Goal: Contribute content: Contribute content

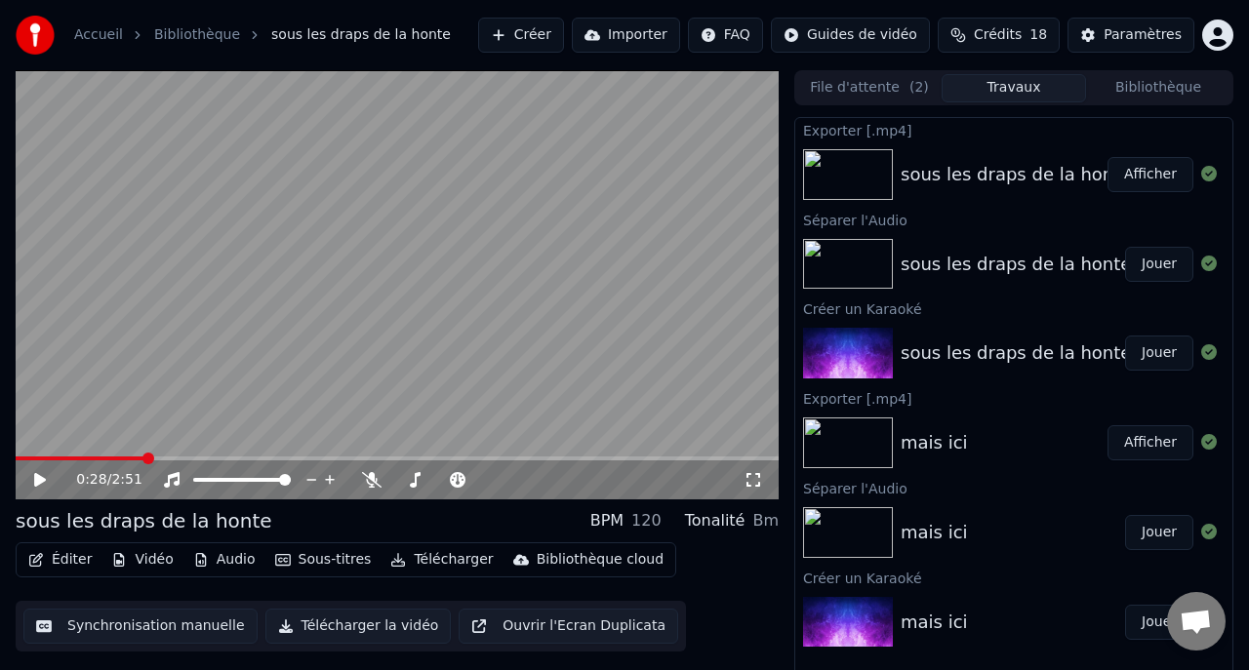
scroll to position [17, 0]
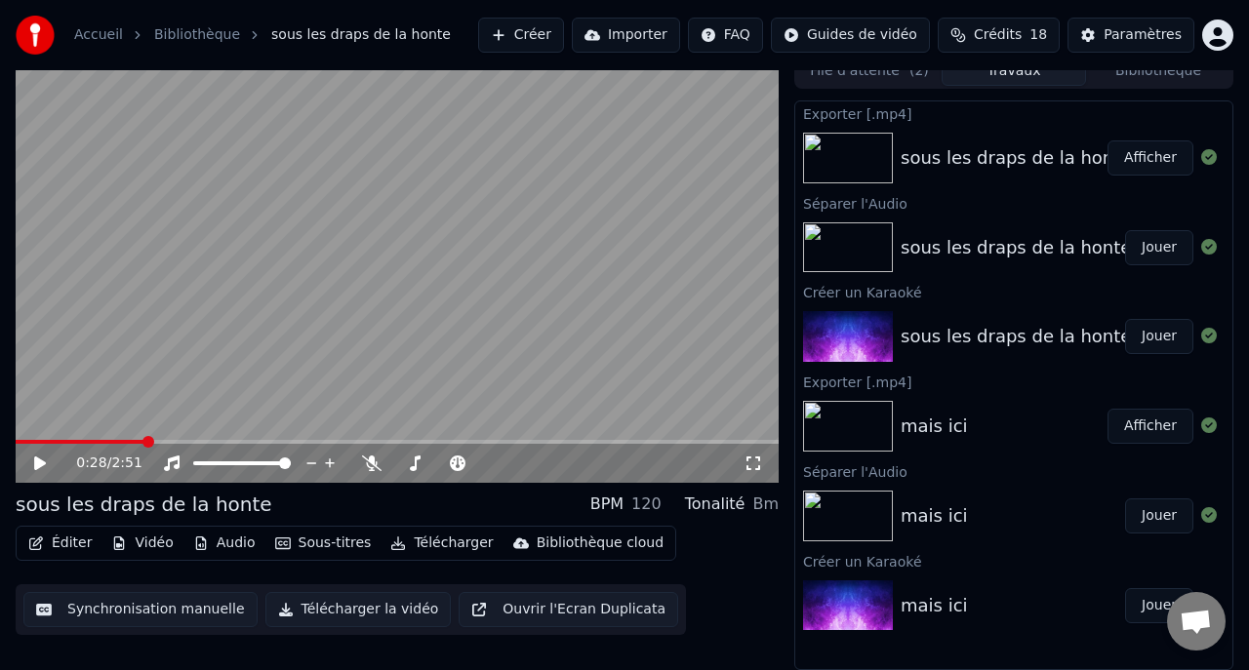
click at [543, 35] on button "Créer" at bounding box center [521, 35] width 86 height 35
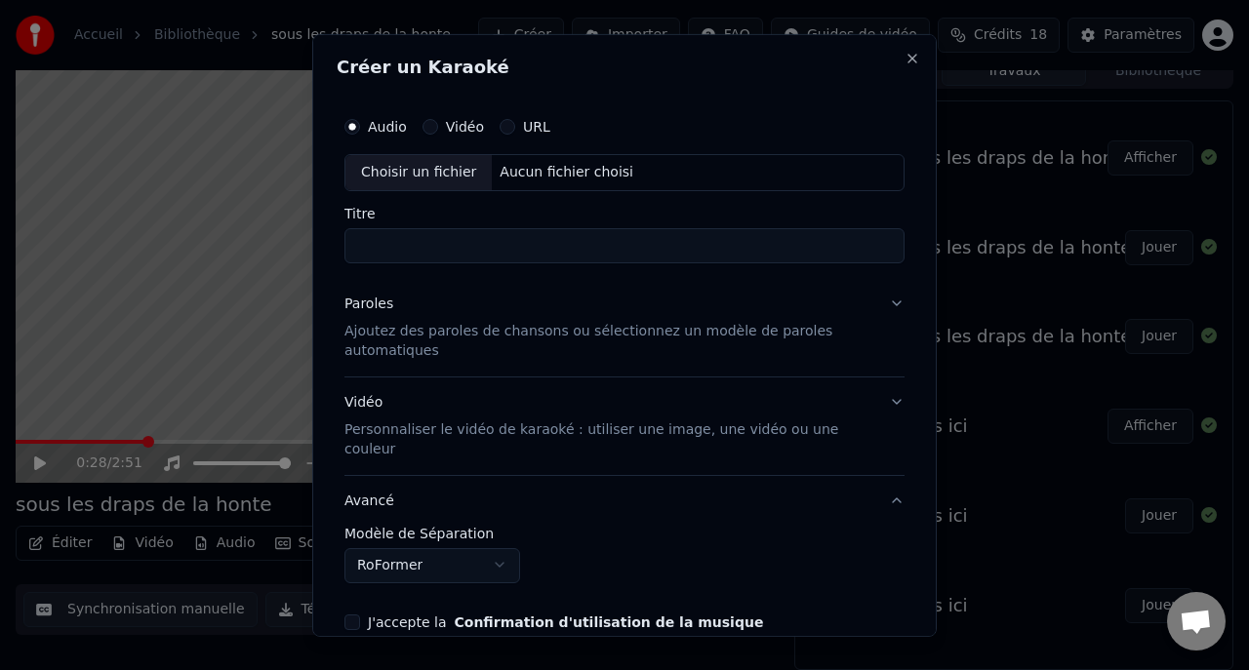
click at [434, 166] on div "Choisir un fichier" at bounding box center [418, 171] width 146 height 35
type input "**********"
click at [359, 305] on div "Paroles" at bounding box center [368, 304] width 49 height 20
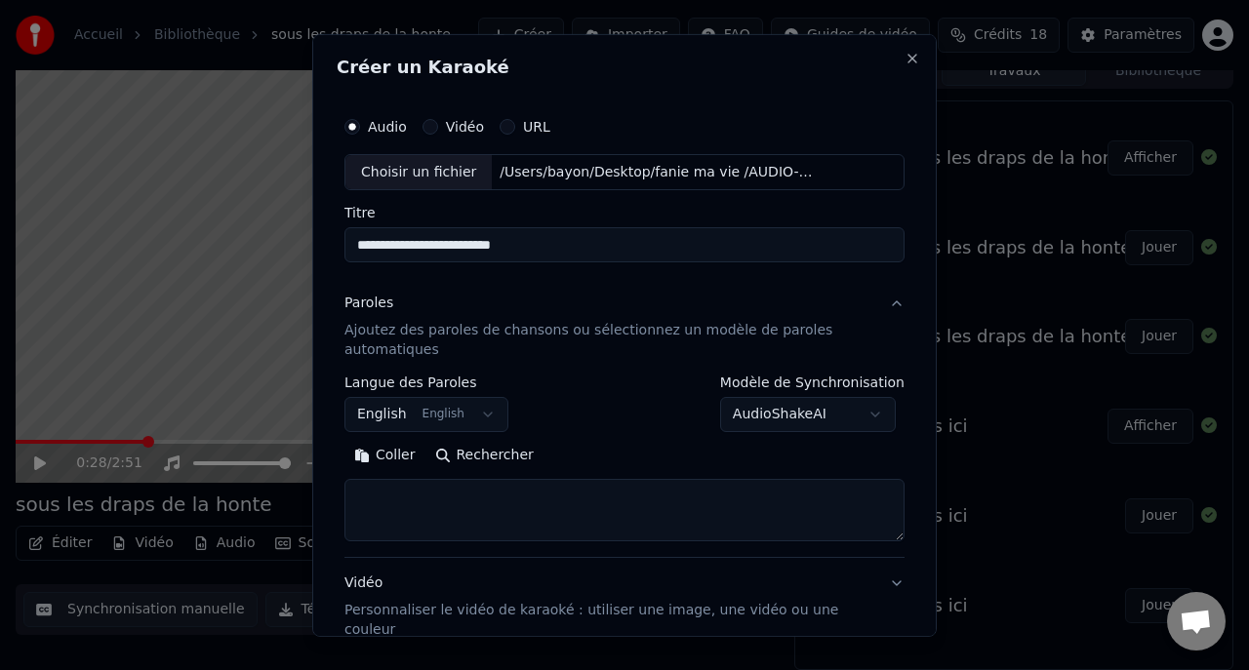
click at [406, 419] on body "Accueil Bibliothèque sous les draps de la honte Créer Importer FAQ Guides de vi…" at bounding box center [624, 318] width 1249 height 670
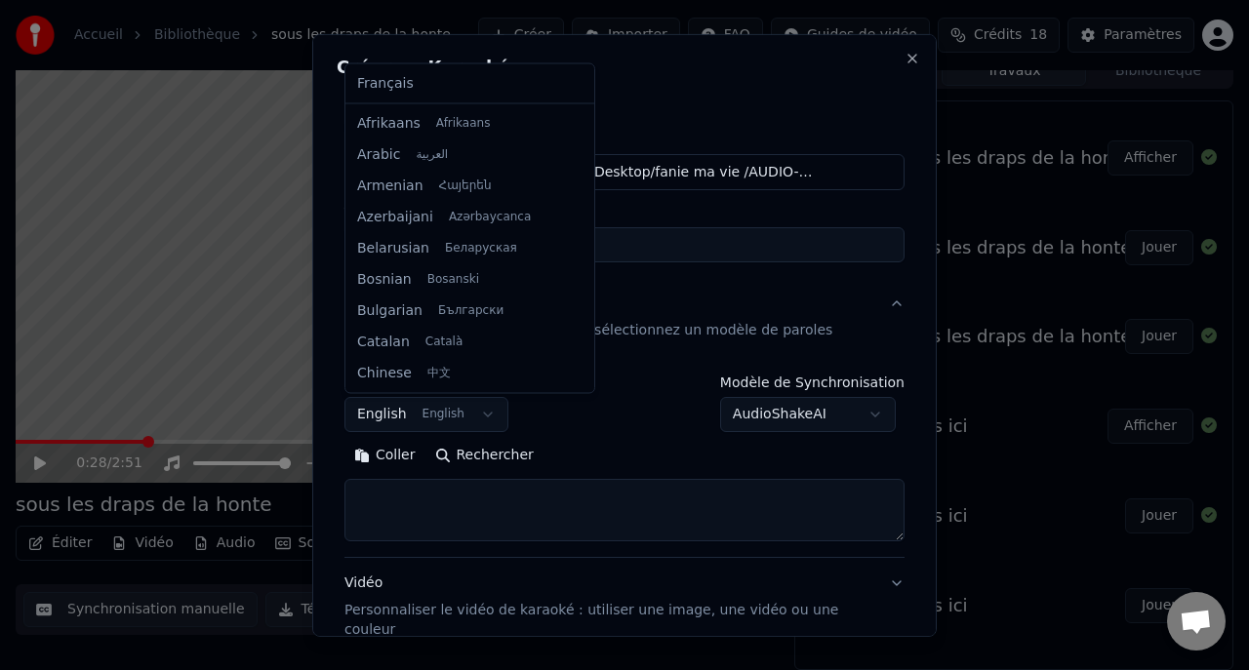
scroll to position [156, 0]
select select "**"
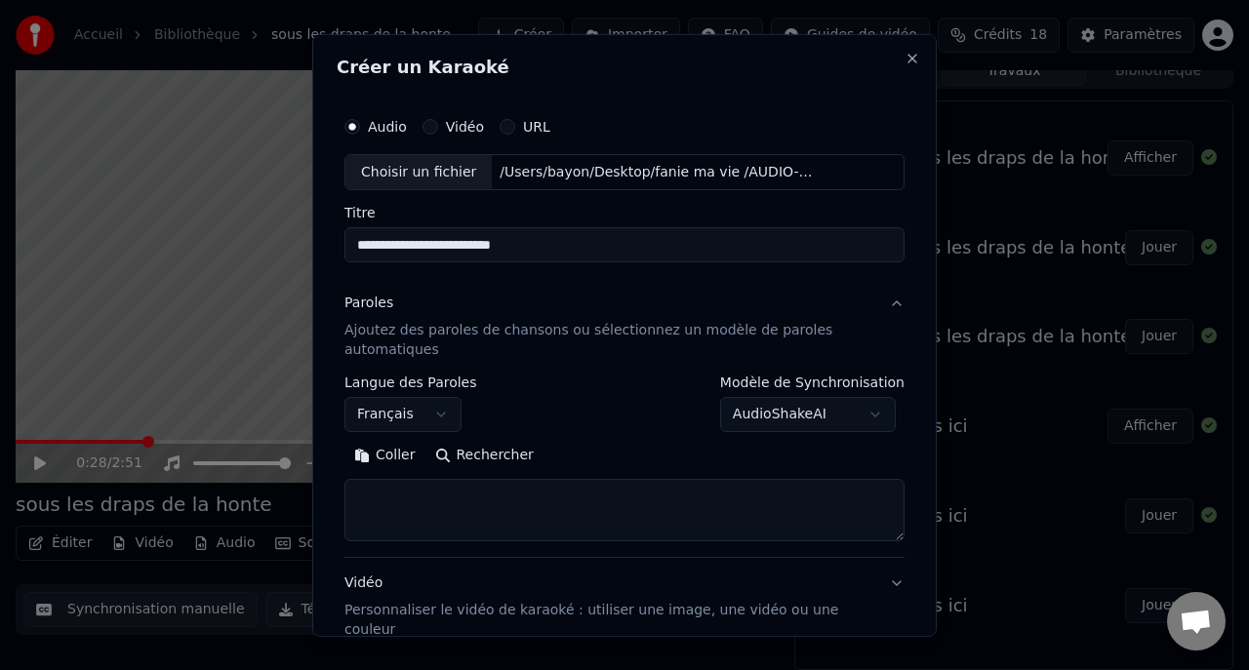
click at [397, 452] on button "Coller" at bounding box center [384, 455] width 81 height 31
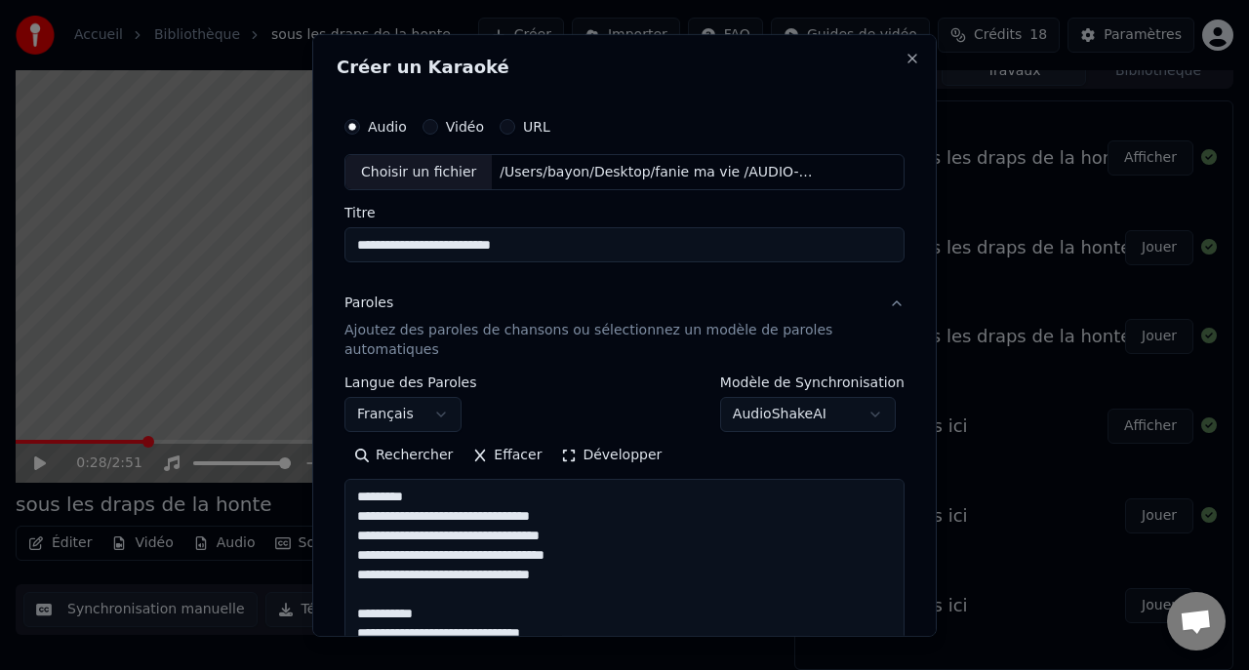
drag, startPoint x: 898, startPoint y: 539, endPoint x: 862, endPoint y: 728, distance: 192.5
click at [862, 654] on html "Accueil Bibliothèque sous les draps de la honte Créer Importer FAQ Guides de vi…" at bounding box center [624, 318] width 1249 height 670
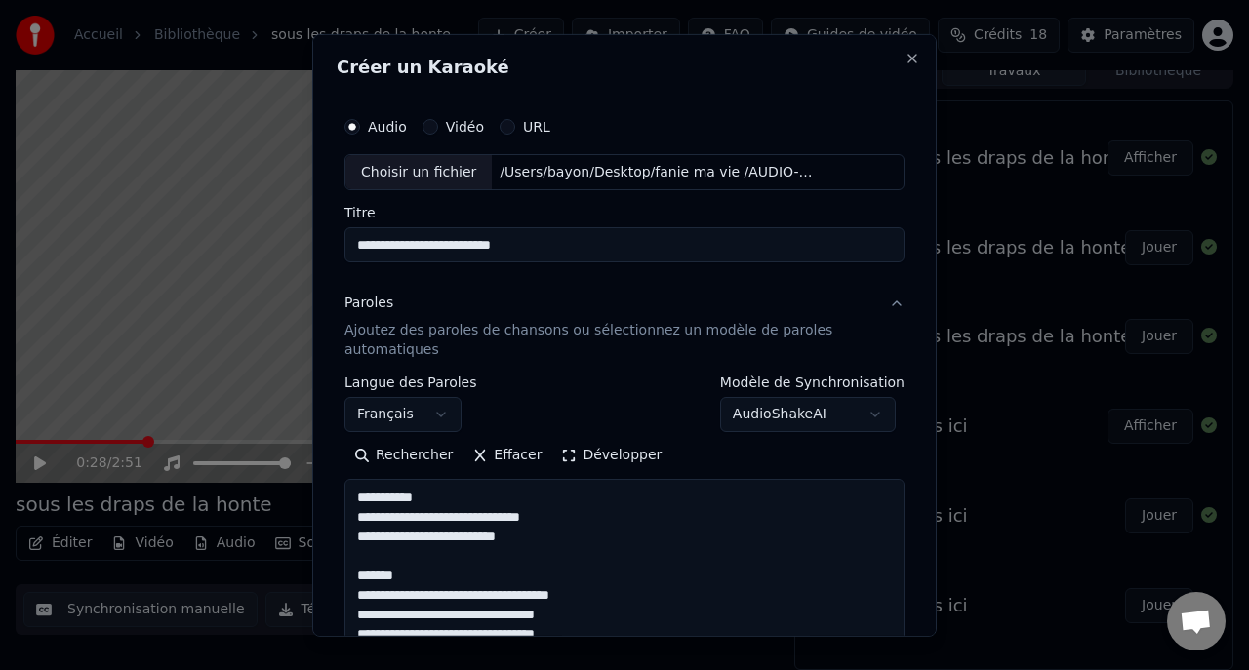
scroll to position [0, 0]
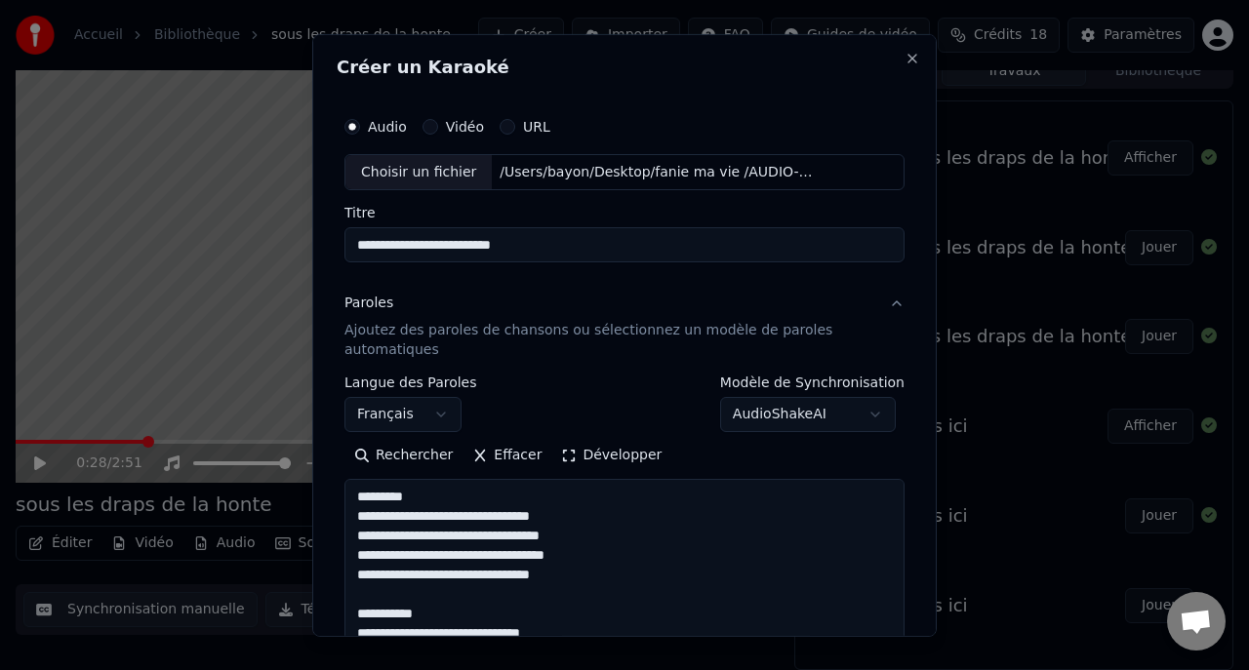
click at [444, 496] on textarea at bounding box center [624, 605] width 560 height 253
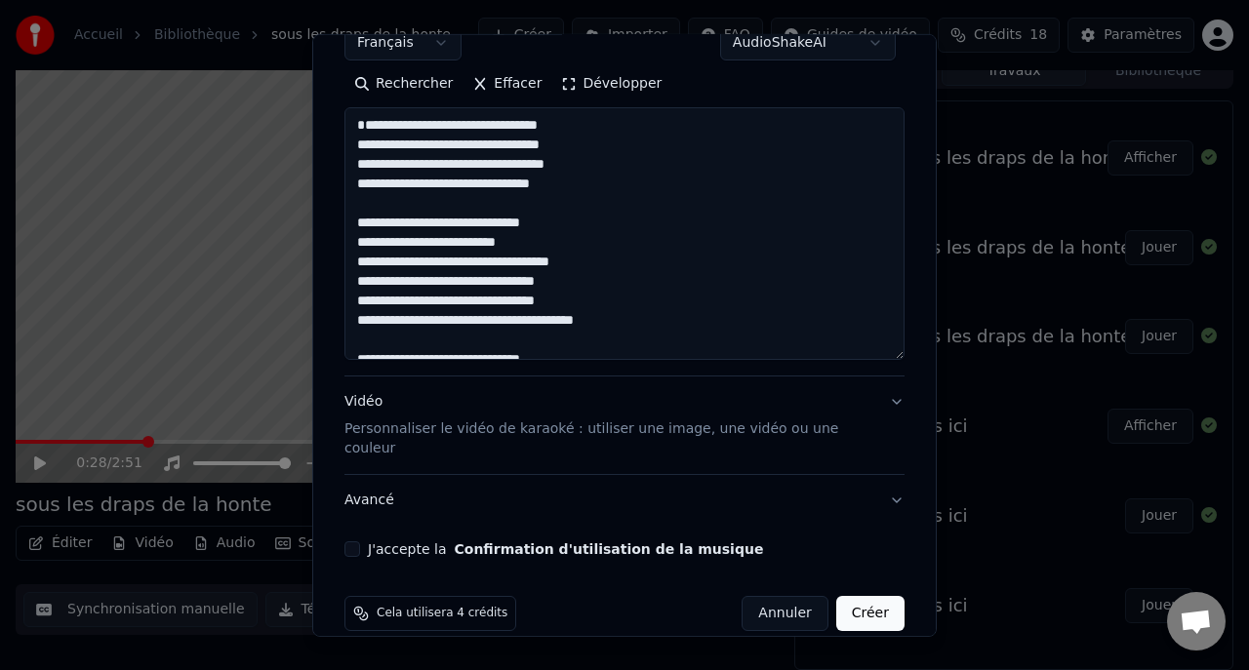
scroll to position [379, 0]
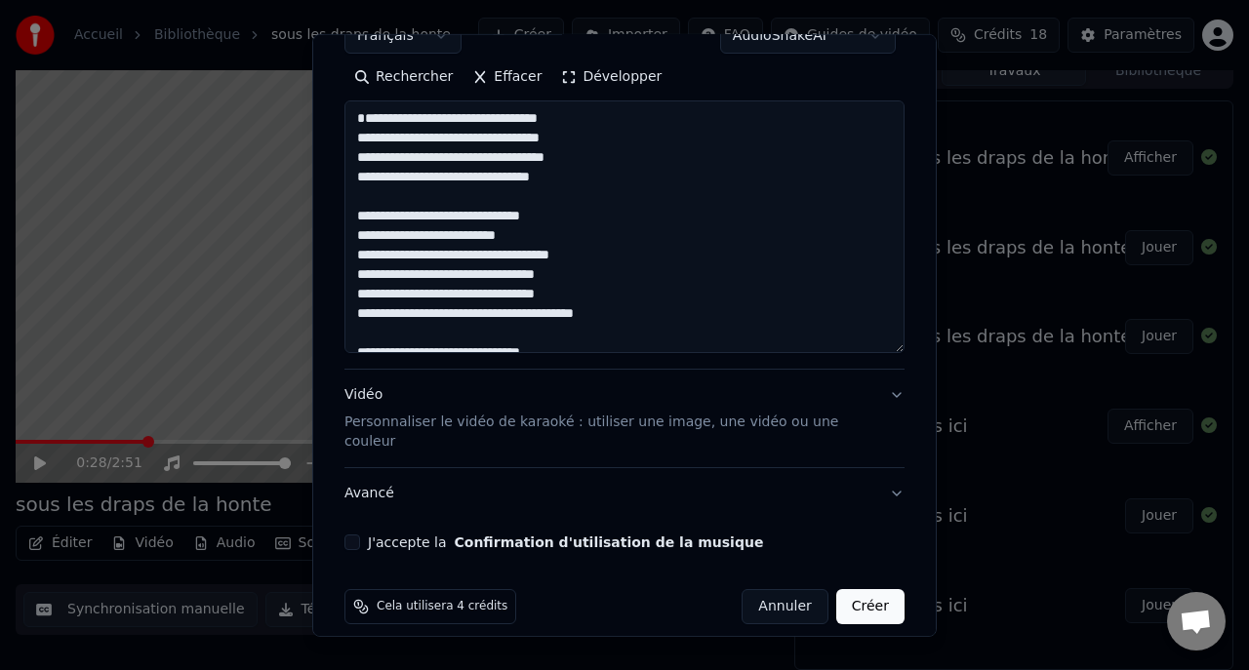
type textarea "**********"
click at [356, 535] on button "J'accepte la Confirmation d'utilisation de la musique" at bounding box center [352, 543] width 16 height 16
click at [367, 474] on button "Avancé" at bounding box center [624, 493] width 560 height 51
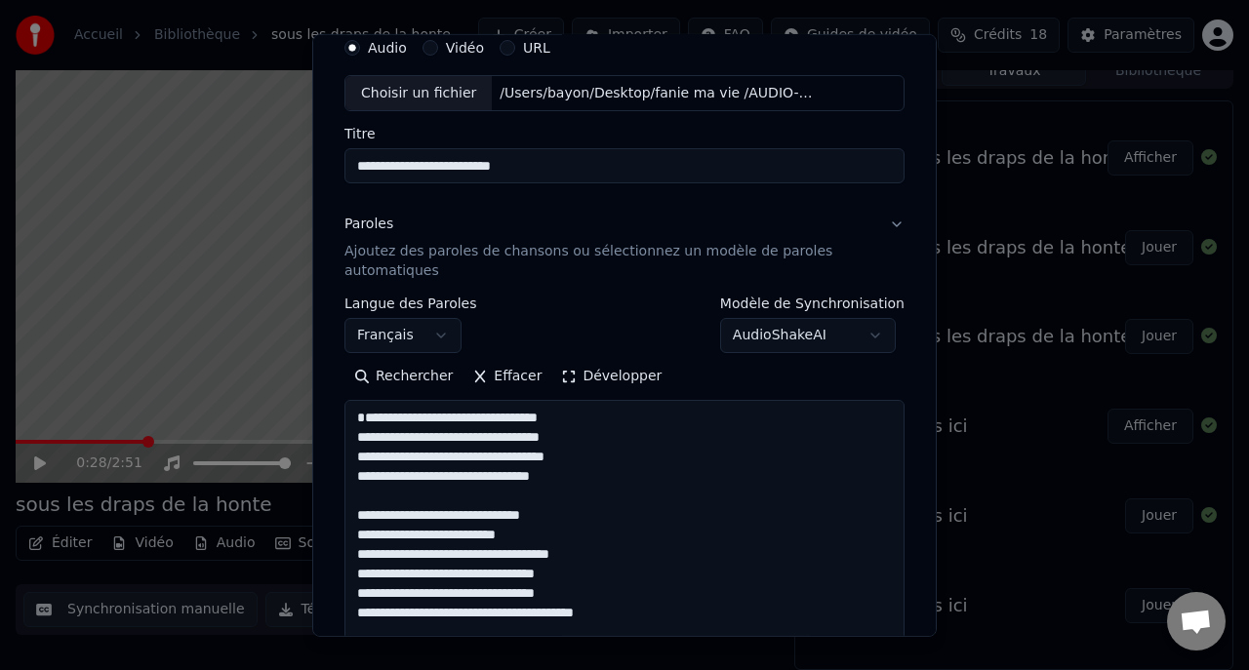
scroll to position [79, 0]
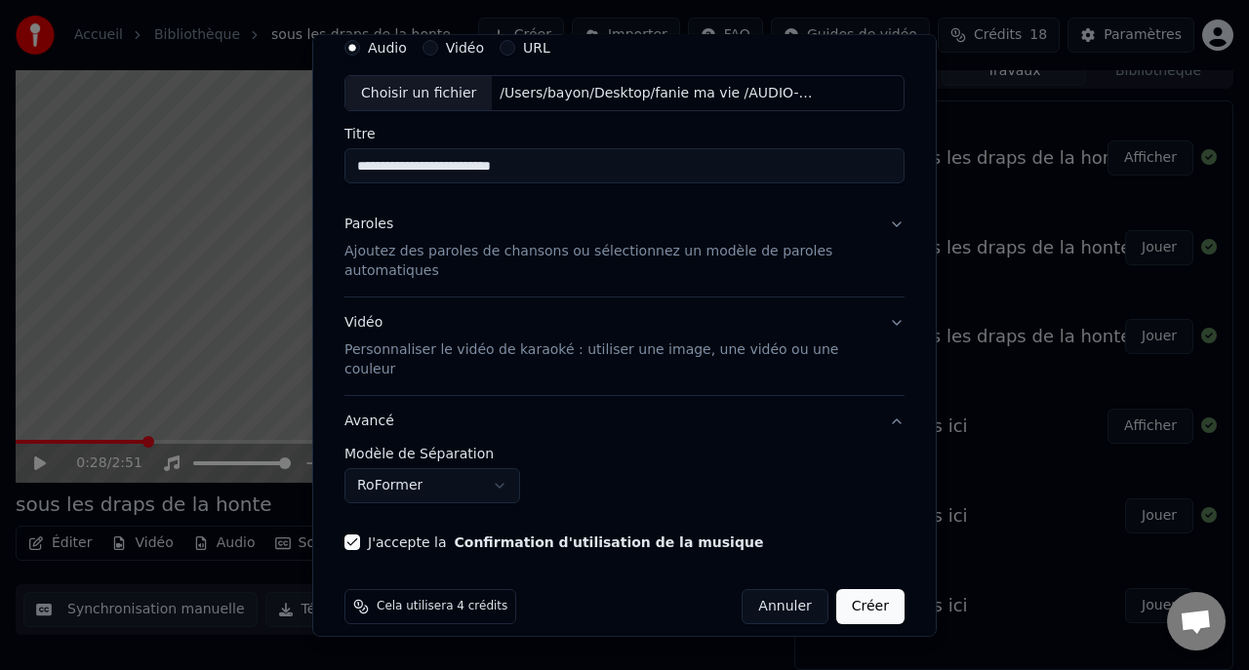
click at [896, 324] on button "Vidéo Personnaliser le vidéo de karaoké : utiliser une image, une vidéo ou une …" at bounding box center [624, 347] width 560 height 98
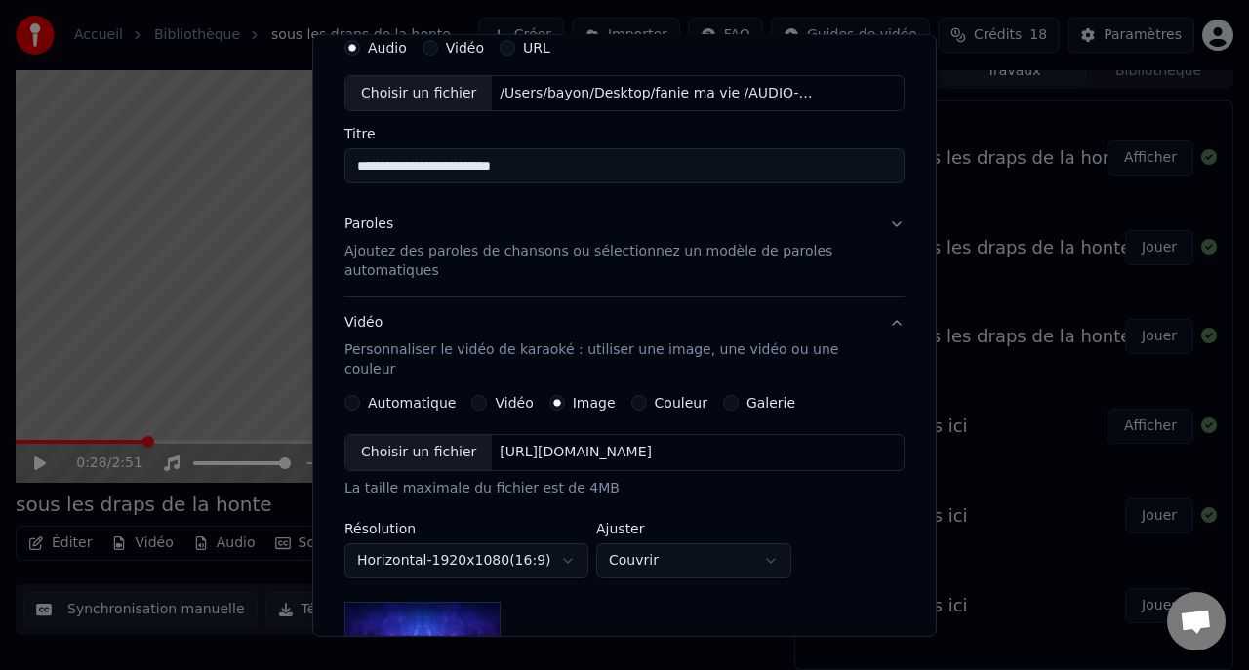
click at [750, 396] on label "Galerie" at bounding box center [770, 403] width 49 height 14
click at [738, 395] on button "Galerie" at bounding box center [731, 403] width 16 height 16
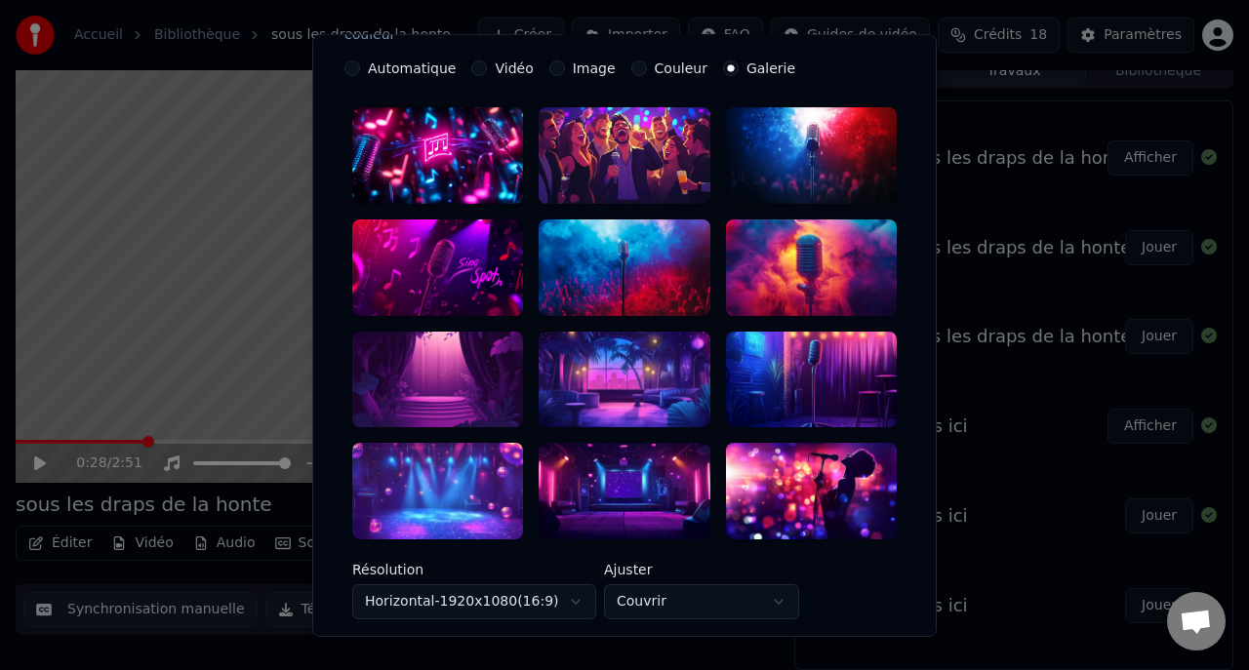
scroll to position [416, 0]
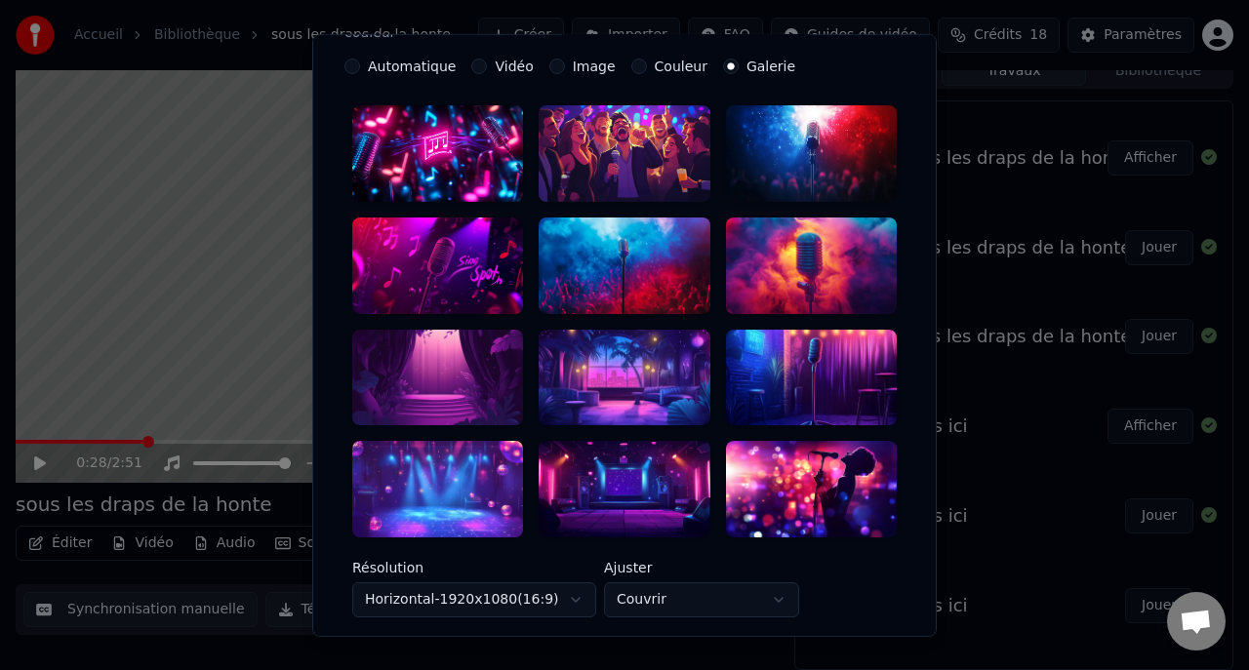
click at [787, 475] on div at bounding box center [811, 489] width 171 height 97
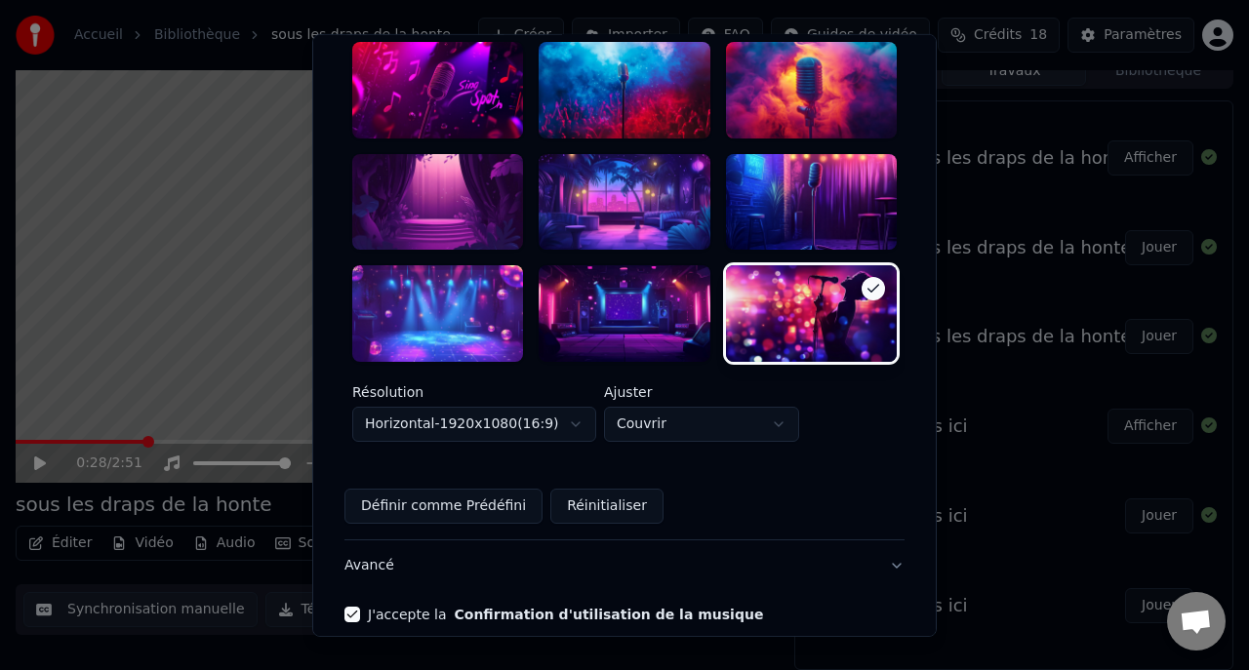
scroll to position [663, 0]
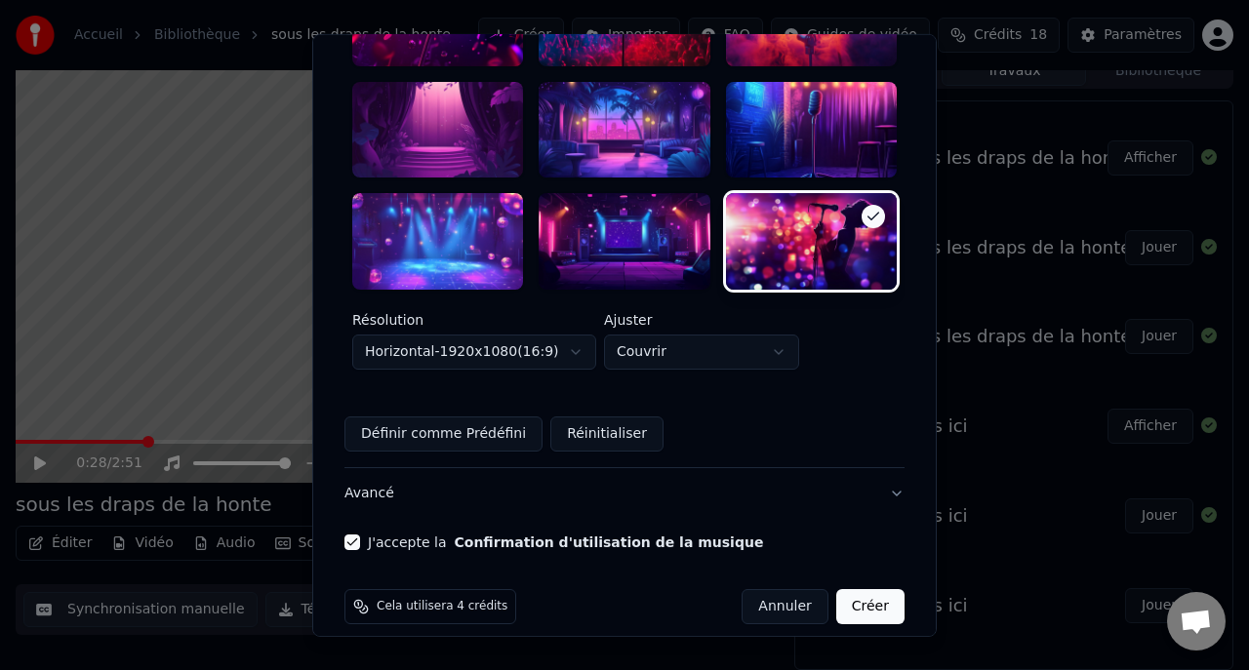
click at [366, 471] on button "Avancé" at bounding box center [624, 493] width 560 height 51
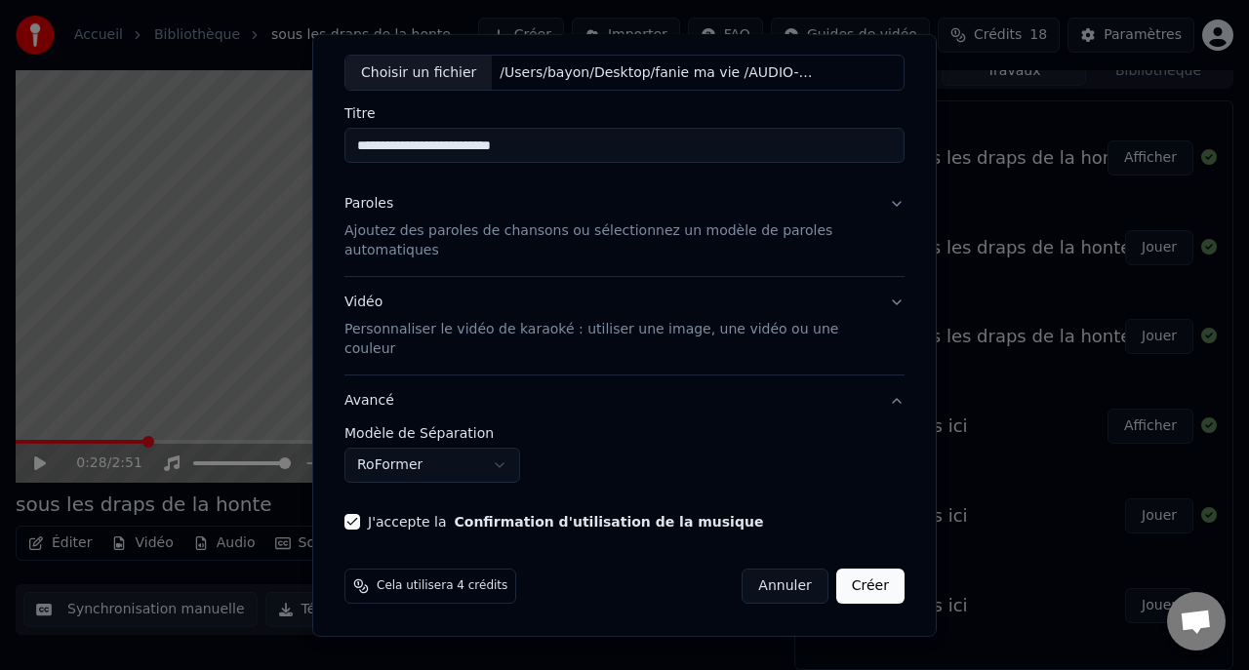
scroll to position [79, 0]
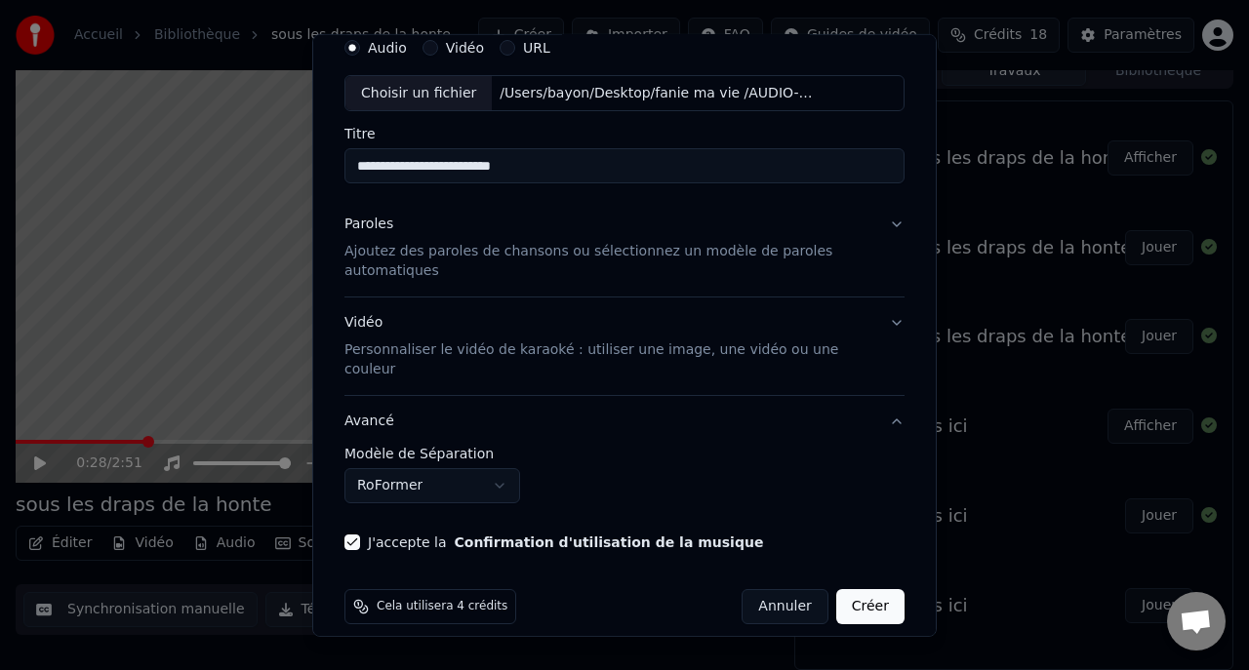
click at [500, 471] on body "Accueil Bibliothèque sous les draps de la honte Créer Importer FAQ Guides de vi…" at bounding box center [624, 318] width 1249 height 670
click at [876, 589] on button "Créer" at bounding box center [870, 606] width 68 height 35
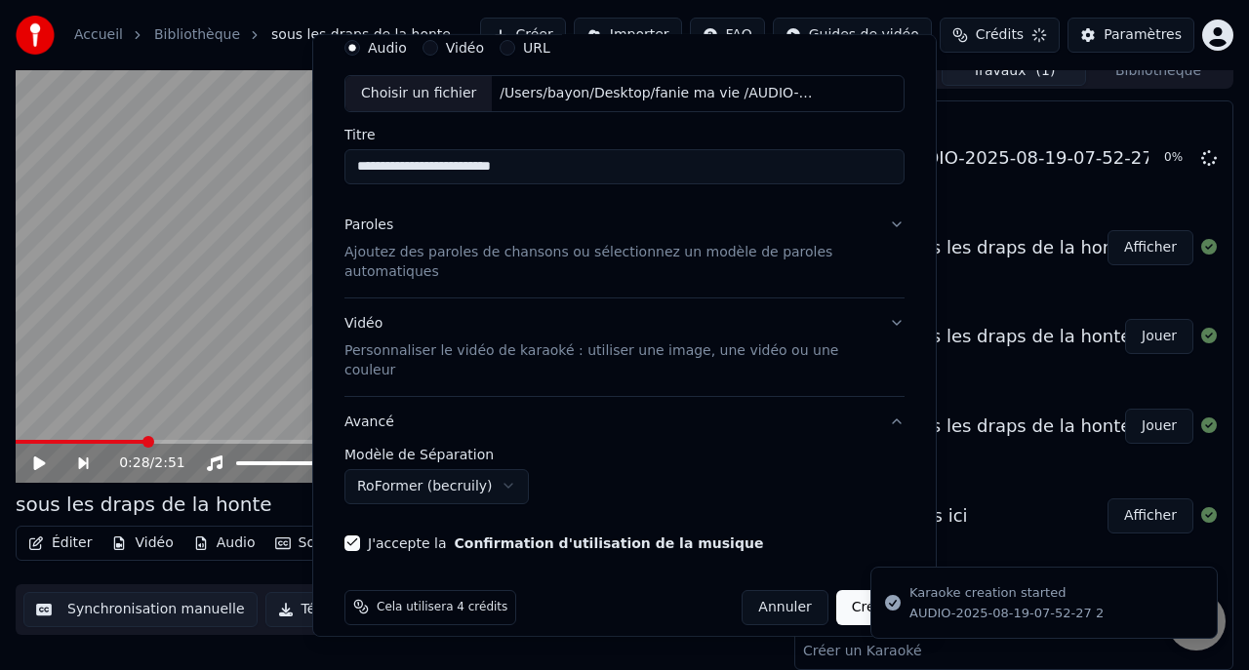
select select "**********"
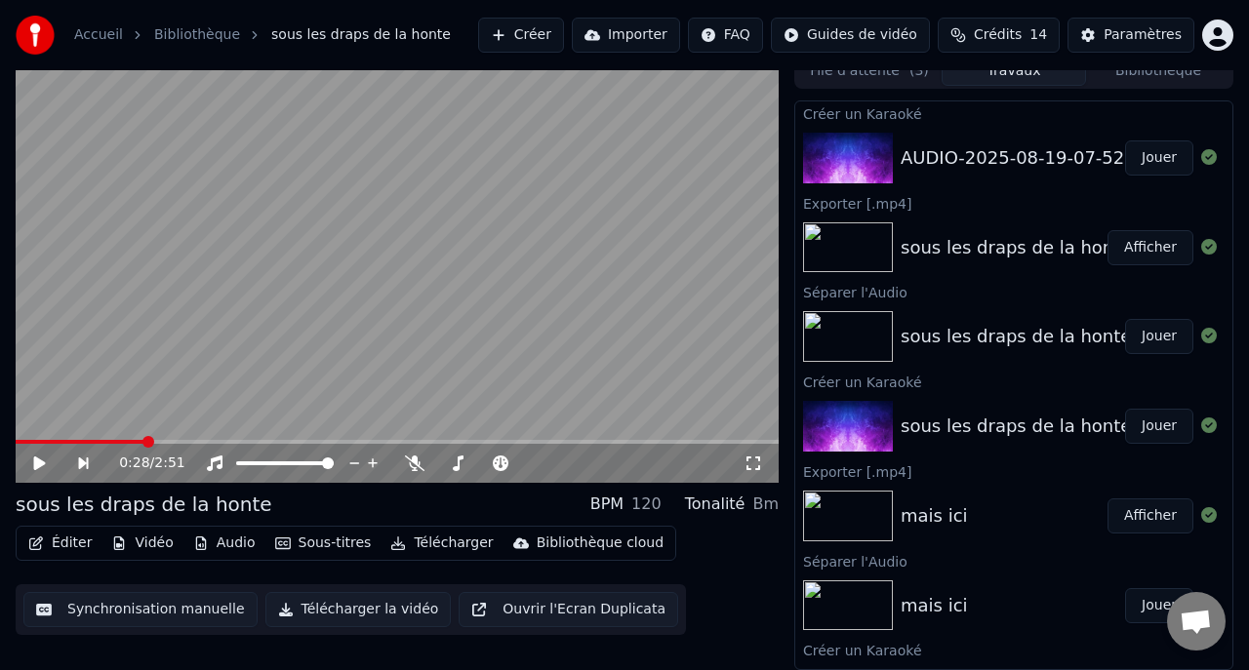
click at [1162, 162] on button "Jouer" at bounding box center [1159, 157] width 68 height 35
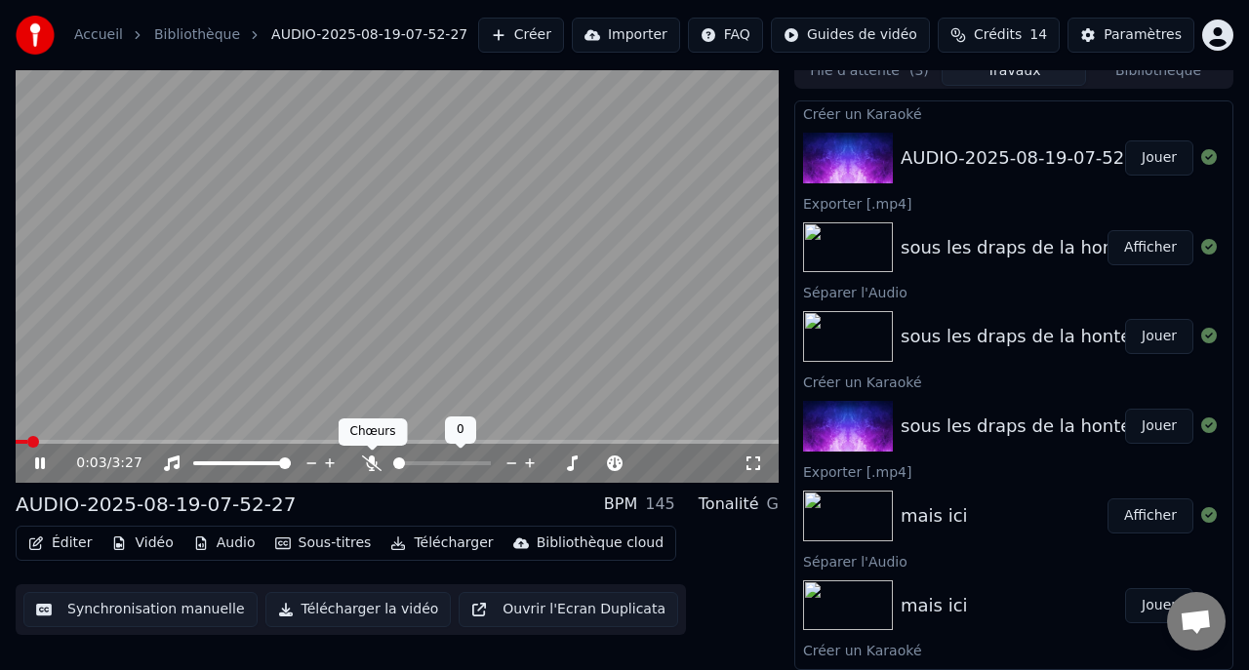
click at [374, 465] on icon at bounding box center [372, 464] width 20 height 16
click at [42, 468] on icon at bounding box center [40, 464] width 10 height 12
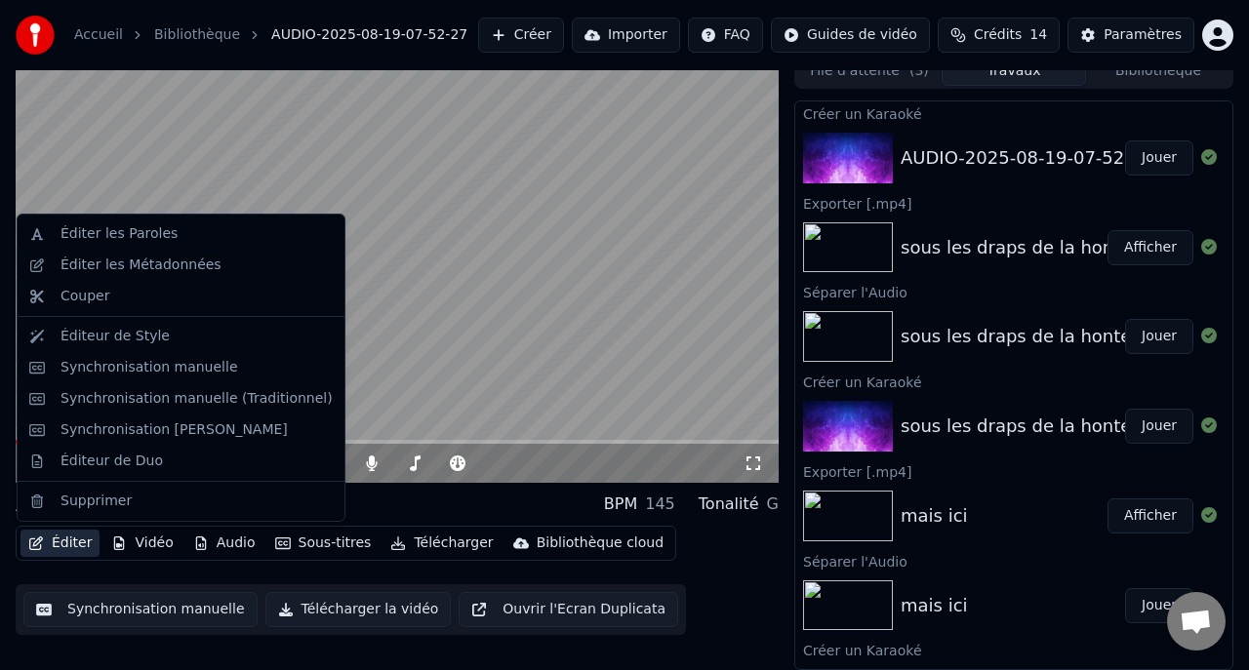
click at [69, 539] on button "Éditer" at bounding box center [59, 543] width 79 height 27
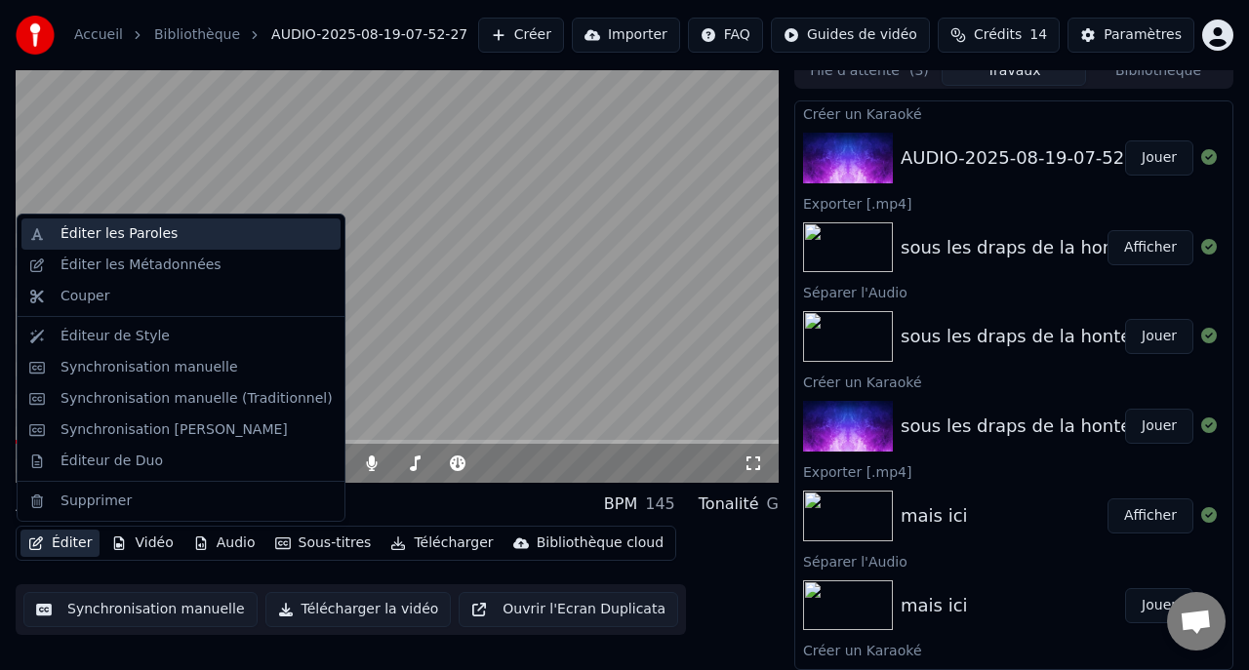
click at [130, 238] on div "Éditer les Paroles" at bounding box center [118, 234] width 117 height 20
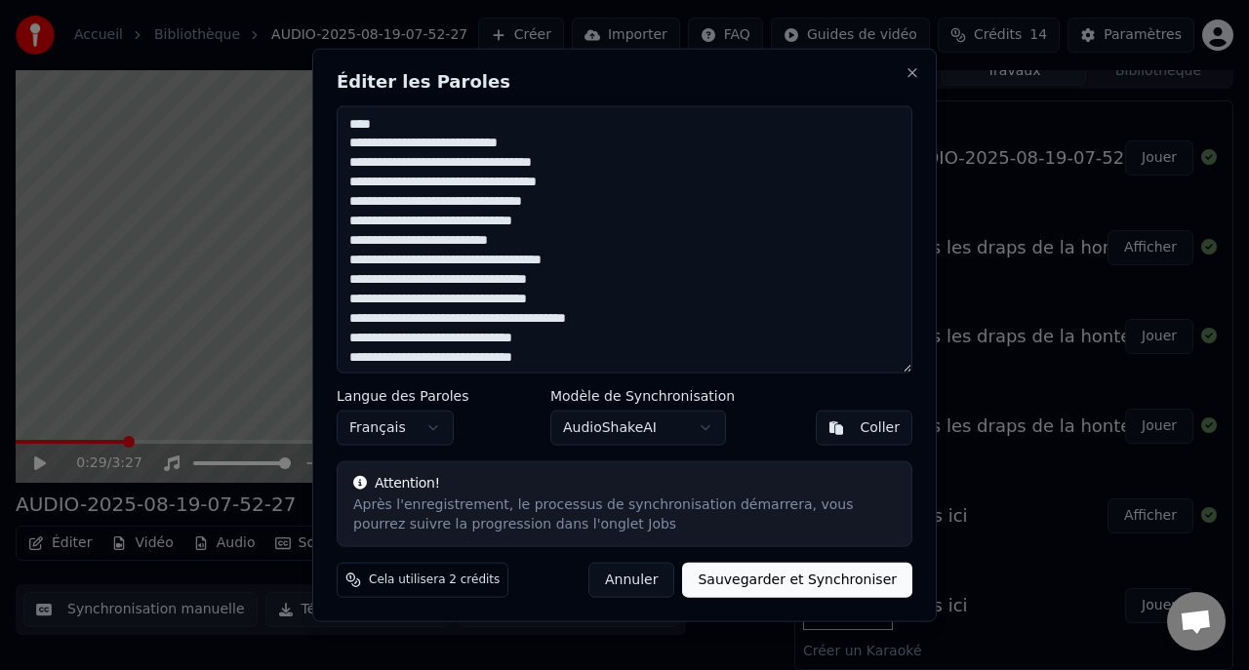
drag, startPoint x: 657, startPoint y: 342, endPoint x: 460, endPoint y: 71, distance: 334.7
click at [460, 71] on div "**********" at bounding box center [624, 335] width 624 height 575
type textarea "**********"
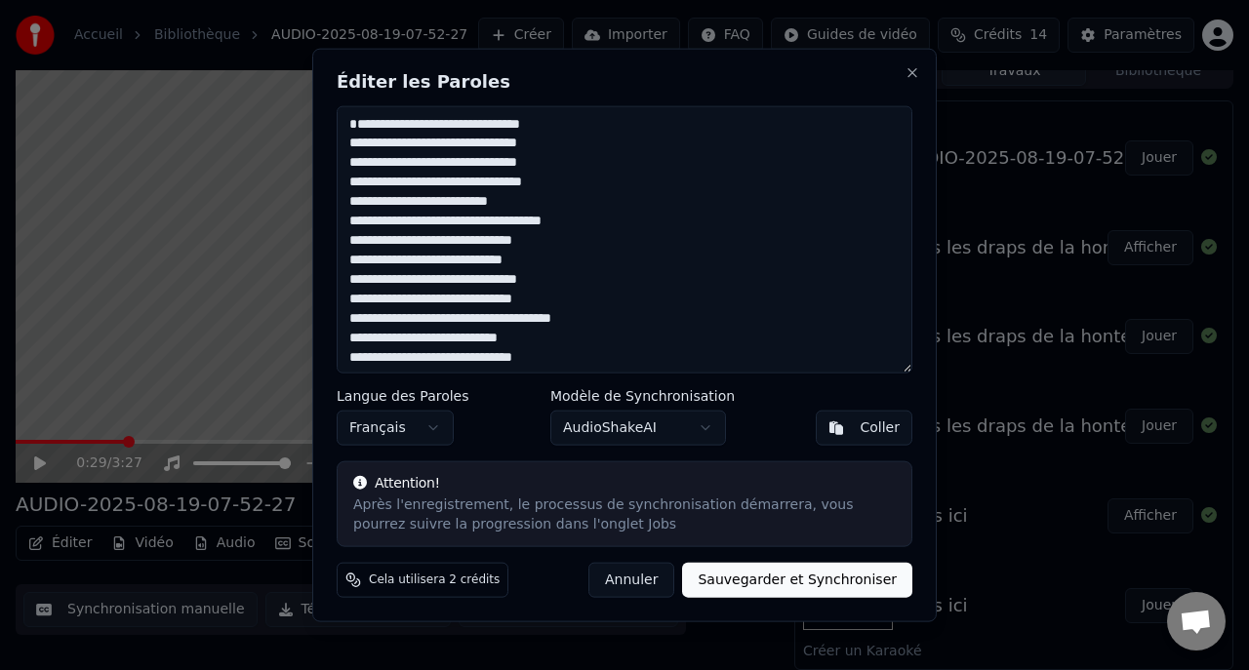
drag, startPoint x: 643, startPoint y: 355, endPoint x: 486, endPoint y: -38, distance: 423.4
click at [486, 0] on html "Accueil Bibliothèque AUDIO-2025-08-19-07-52-27 Créer Importer FAQ Guides de vid…" at bounding box center [624, 318] width 1249 height 670
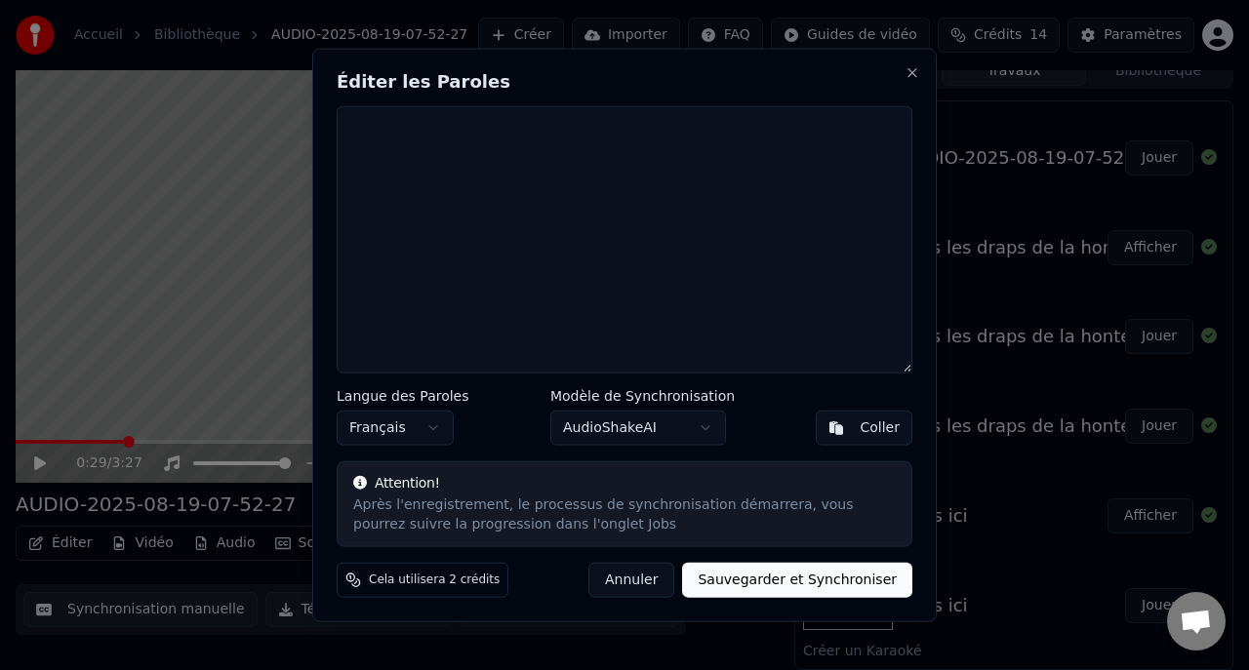
click at [868, 428] on div "Coller" at bounding box center [879, 429] width 40 height 20
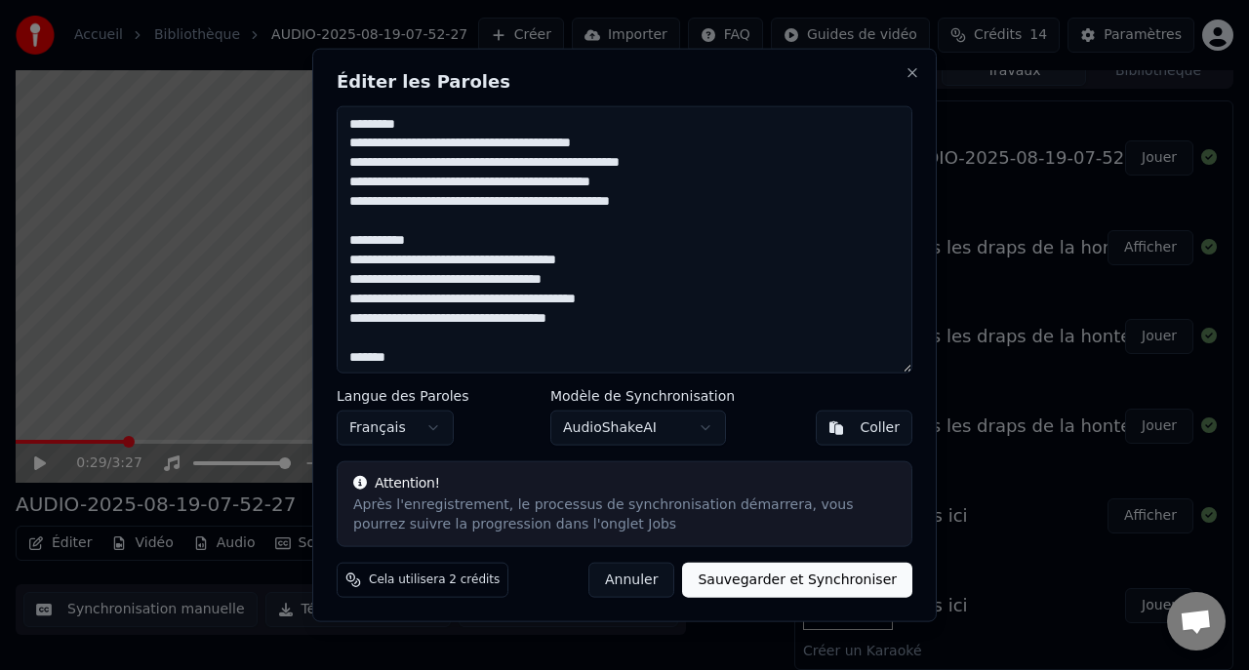
click at [428, 117] on textarea at bounding box center [625, 239] width 576 height 268
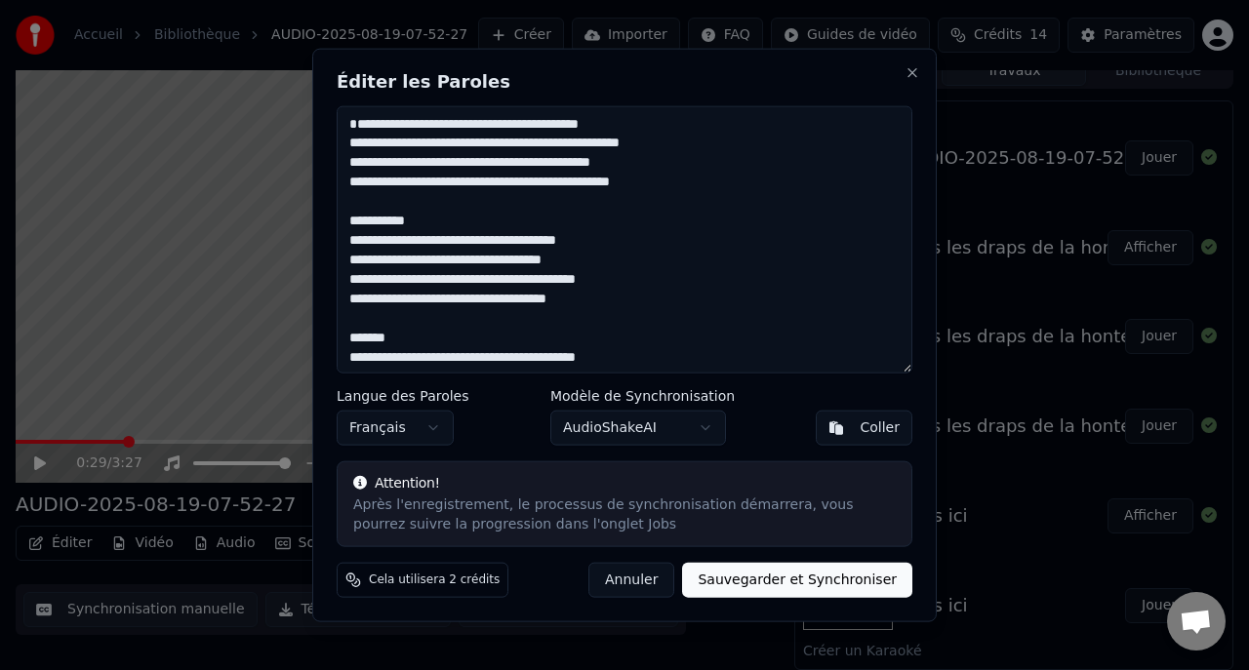
click at [441, 237] on textarea at bounding box center [625, 239] width 576 height 268
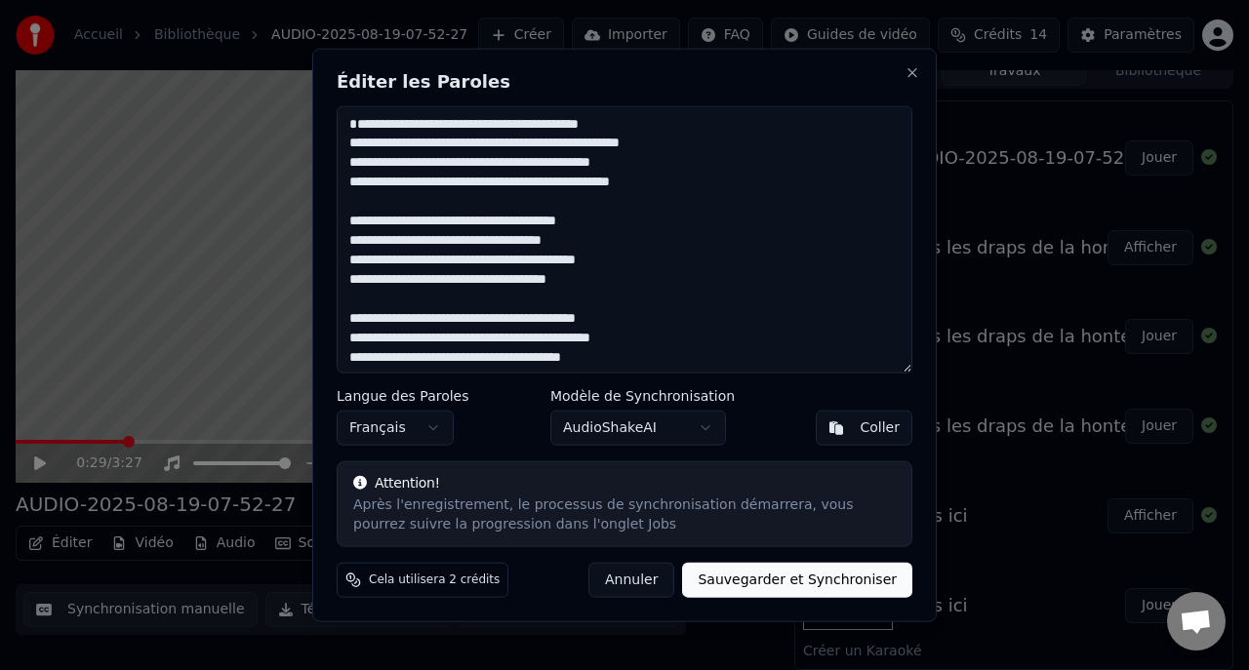
click at [801, 581] on button "Sauvegarder et Synchroniser" at bounding box center [797, 580] width 230 height 35
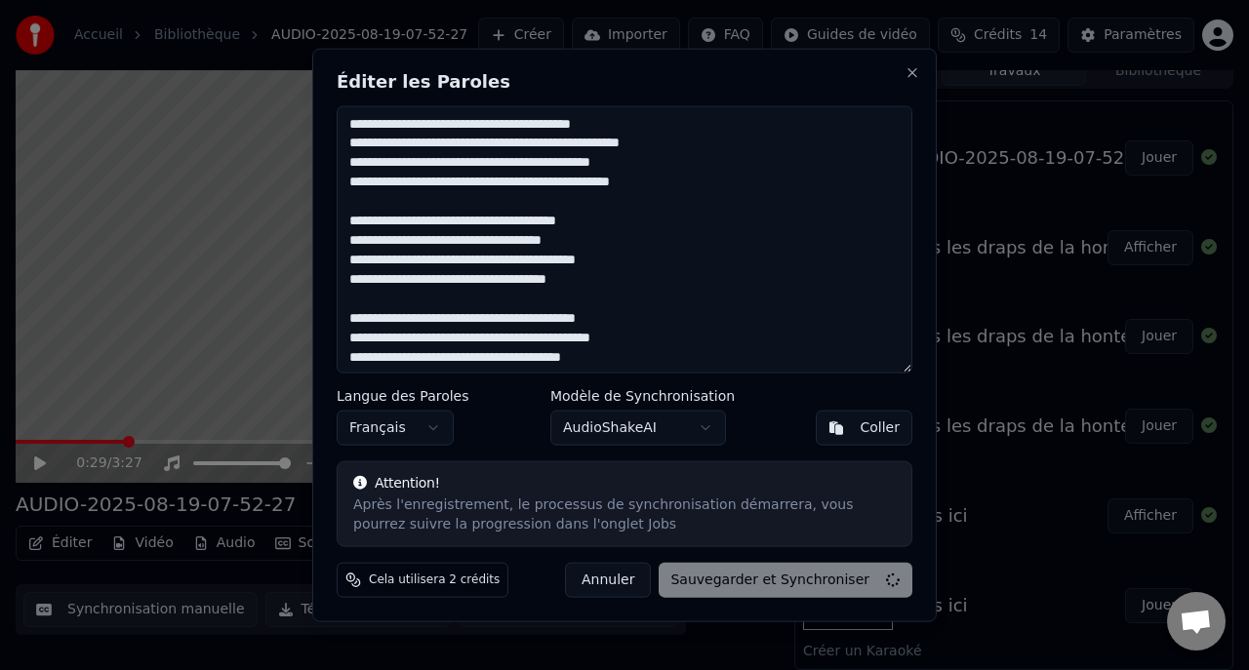
type textarea "**********"
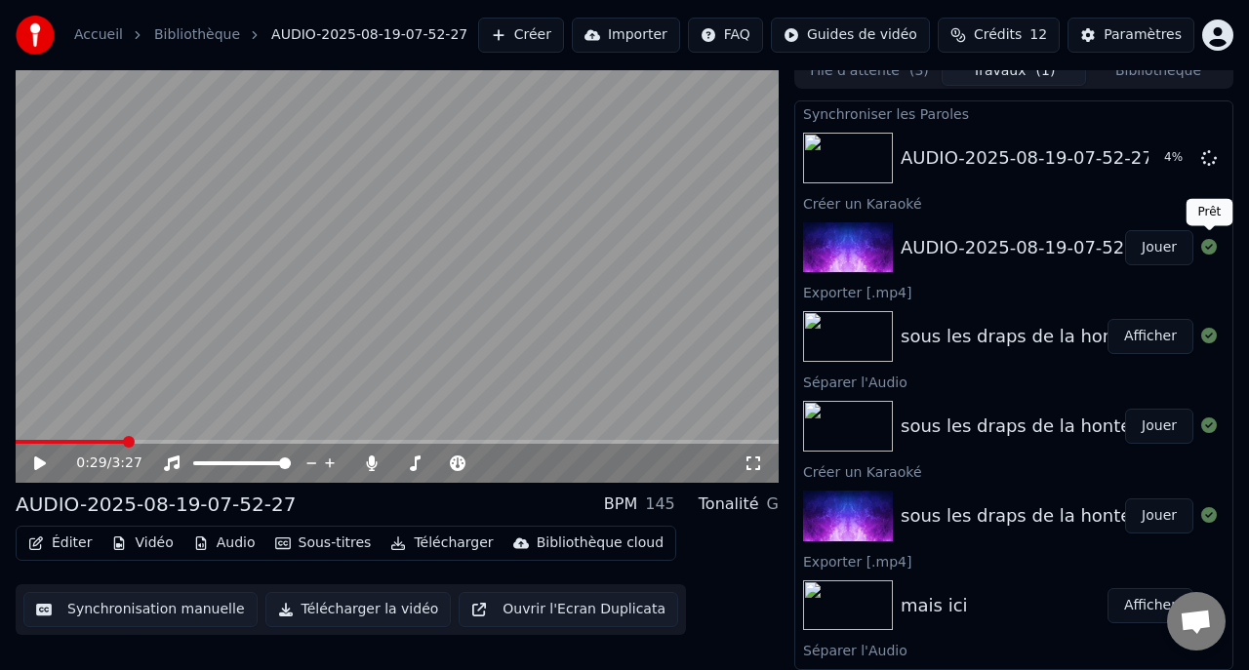
click at [1210, 254] on icon at bounding box center [1209, 247] width 16 height 16
drag, startPoint x: 1210, startPoint y: 254, endPoint x: 1065, endPoint y: 304, distance: 153.0
click at [1065, 304] on div "Synchroniser les Paroles AUDIO-2025-08-19-07-52-27 5 % Créer un Karaoké AUDIO-2…" at bounding box center [1013, 385] width 439 height 570
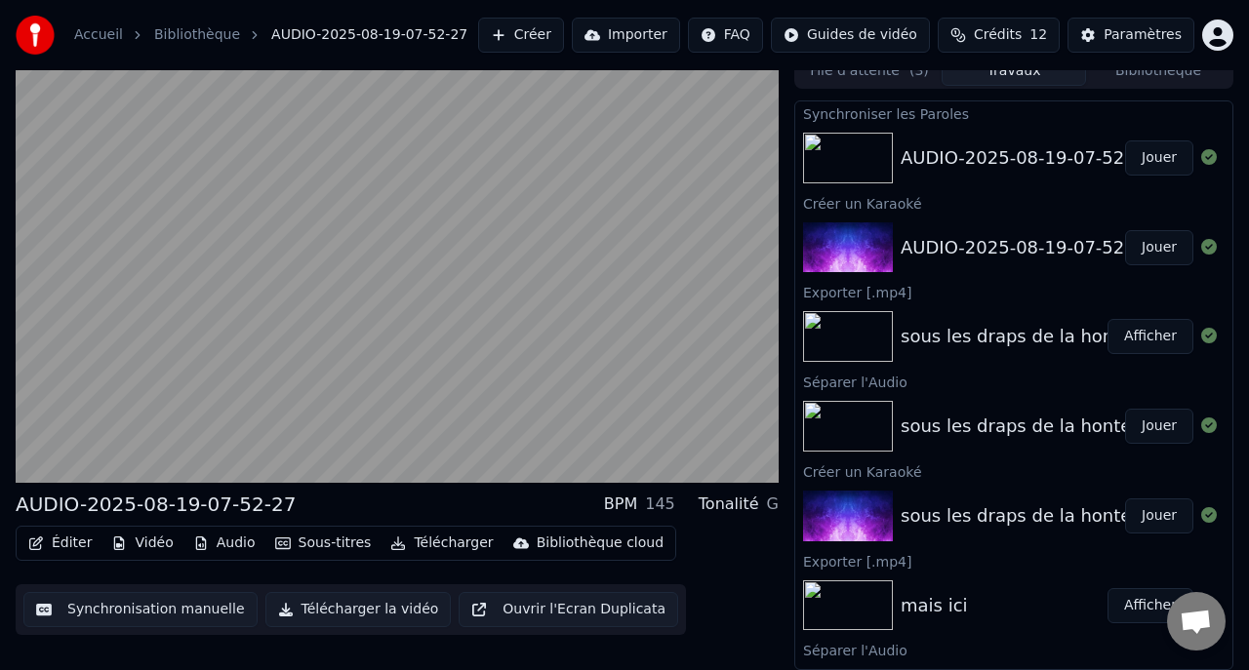
click at [1166, 159] on button "Jouer" at bounding box center [1159, 157] width 68 height 35
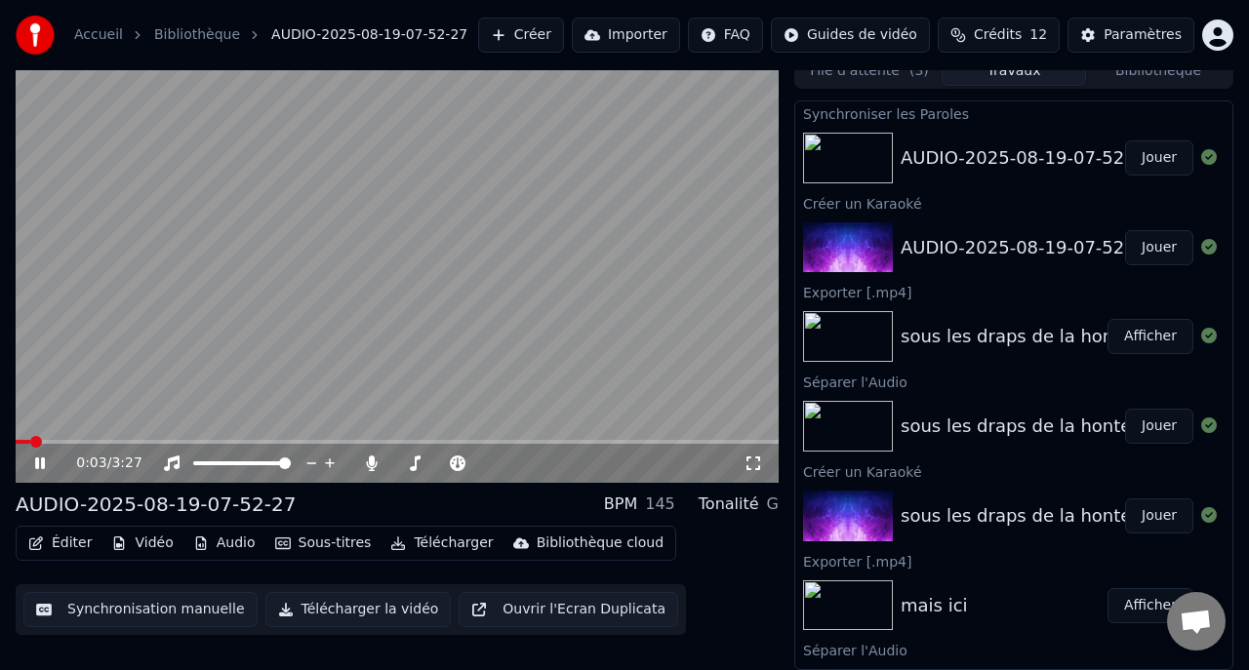
click at [236, 543] on button "Audio" at bounding box center [224, 543] width 78 height 27
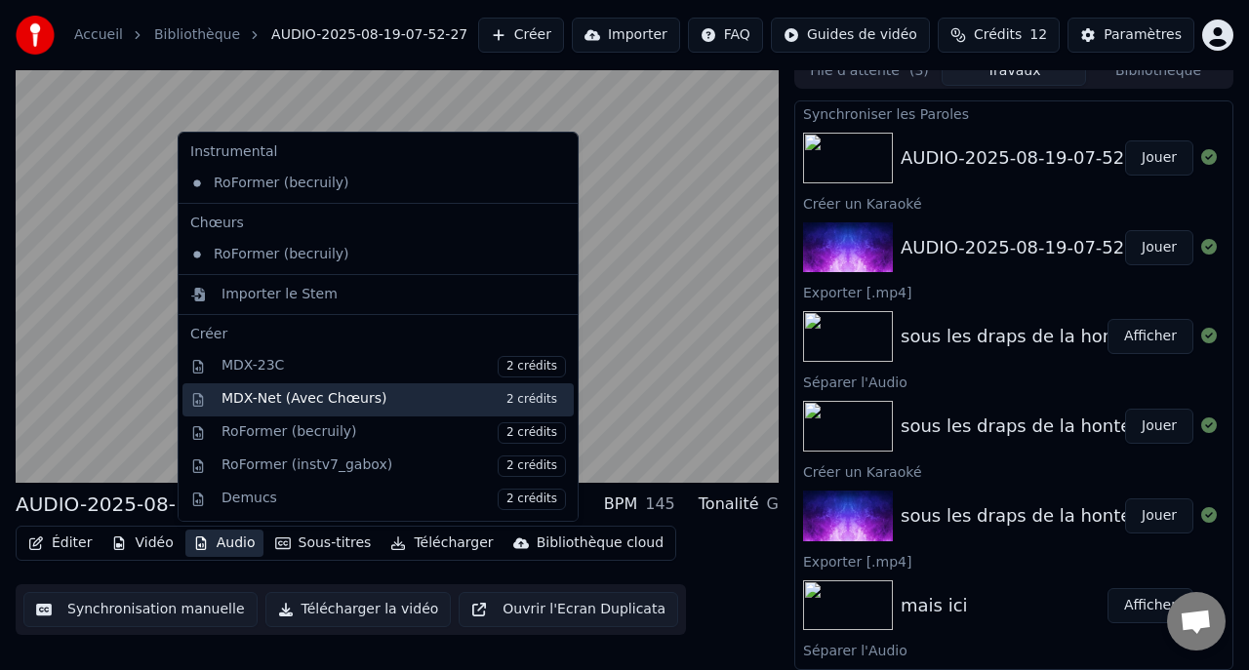
click at [264, 401] on div "MDX-Net (Avec Chœurs) 2 crédits" at bounding box center [393, 399] width 344 height 21
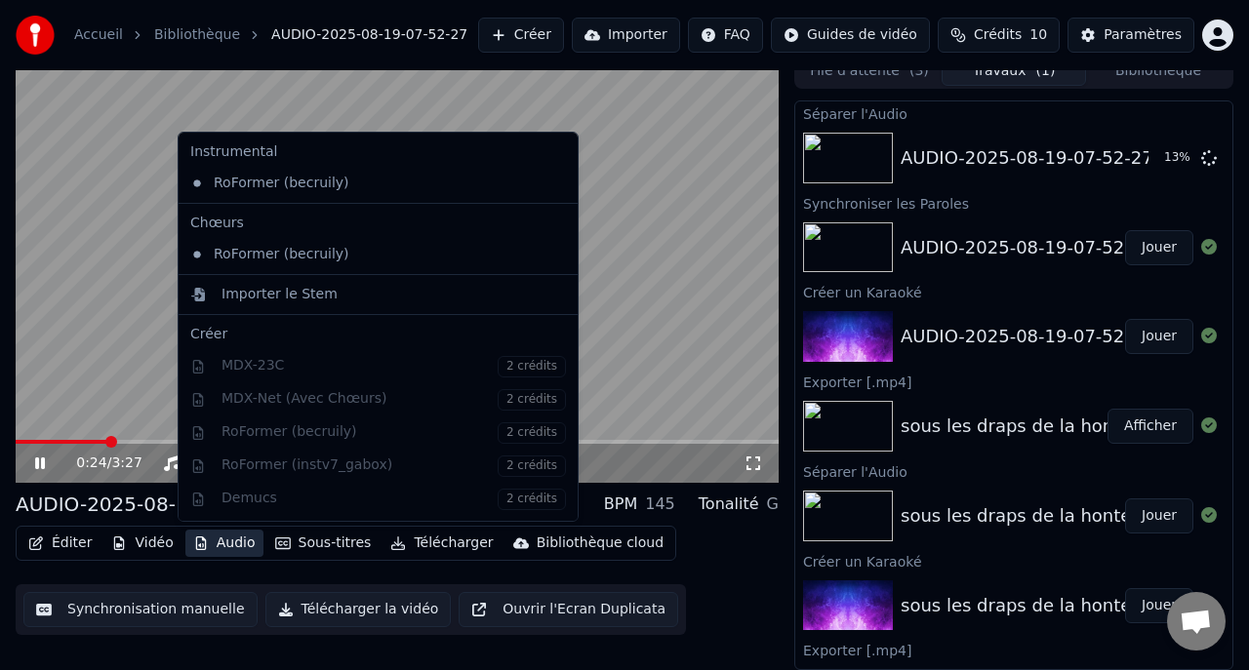
click at [235, 547] on button "Audio" at bounding box center [224, 543] width 78 height 27
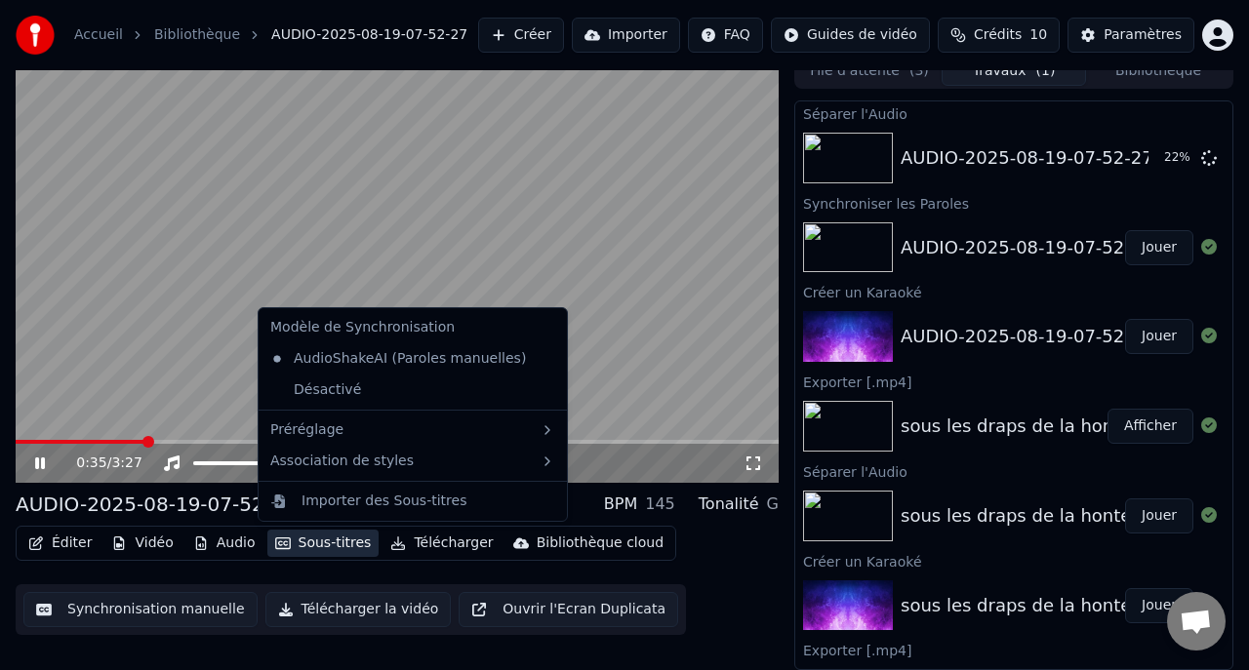
click at [675, 337] on video at bounding box center [397, 268] width 763 height 429
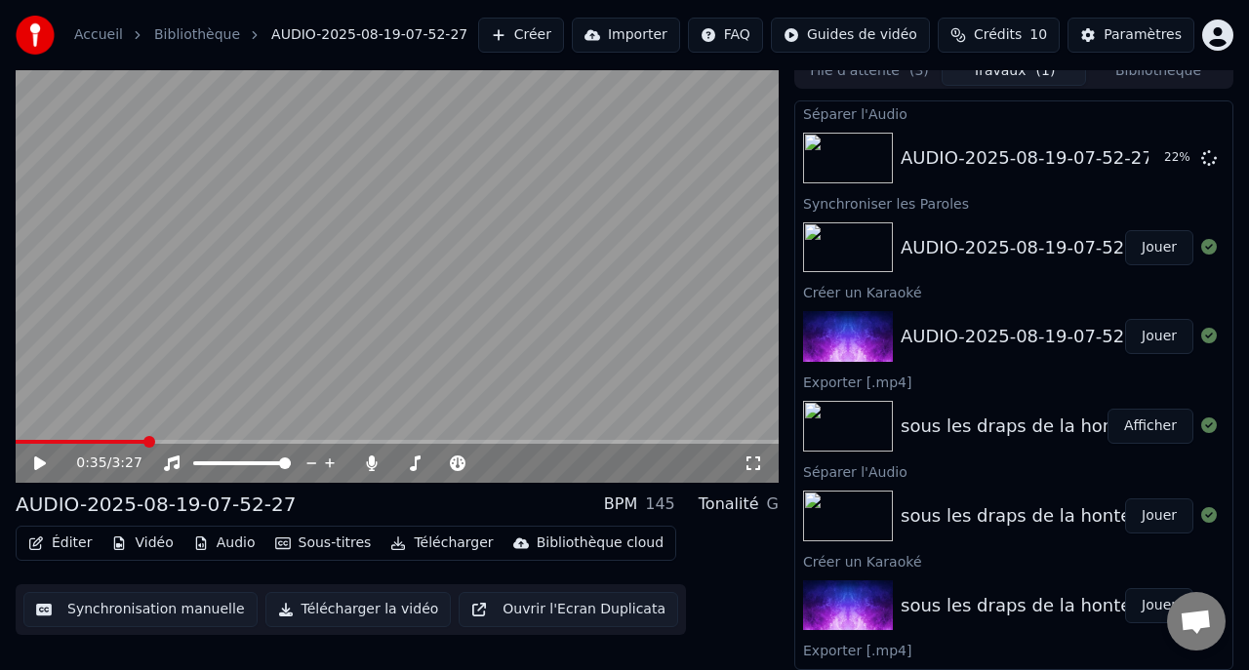
click at [675, 337] on video at bounding box center [397, 268] width 763 height 429
click at [371, 464] on icon at bounding box center [372, 464] width 11 height 16
click at [371, 464] on icon at bounding box center [372, 464] width 20 height 16
click at [371, 464] on icon at bounding box center [372, 464] width 11 height 16
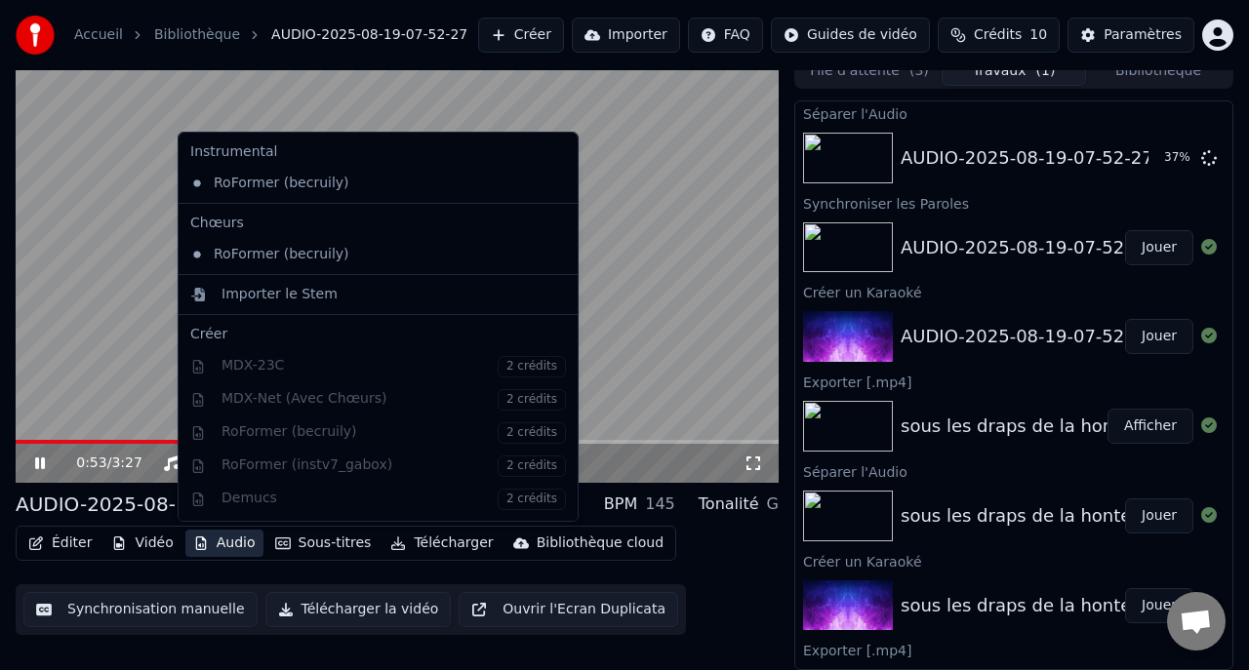
click at [234, 547] on button "Audio" at bounding box center [224, 543] width 78 height 27
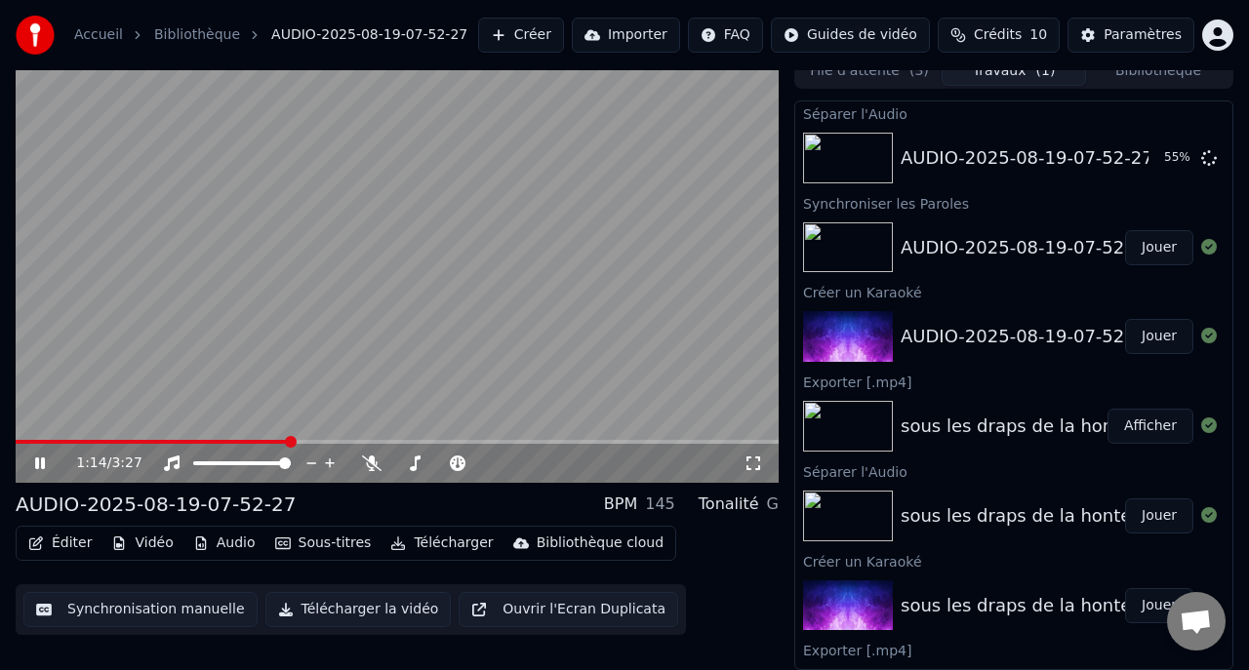
click at [701, 313] on video at bounding box center [397, 268] width 763 height 429
click at [696, 313] on video at bounding box center [397, 268] width 763 height 429
click at [369, 466] on icon at bounding box center [372, 464] width 20 height 16
click at [369, 466] on icon at bounding box center [372, 464] width 11 height 16
click at [369, 466] on icon at bounding box center [372, 464] width 20 height 16
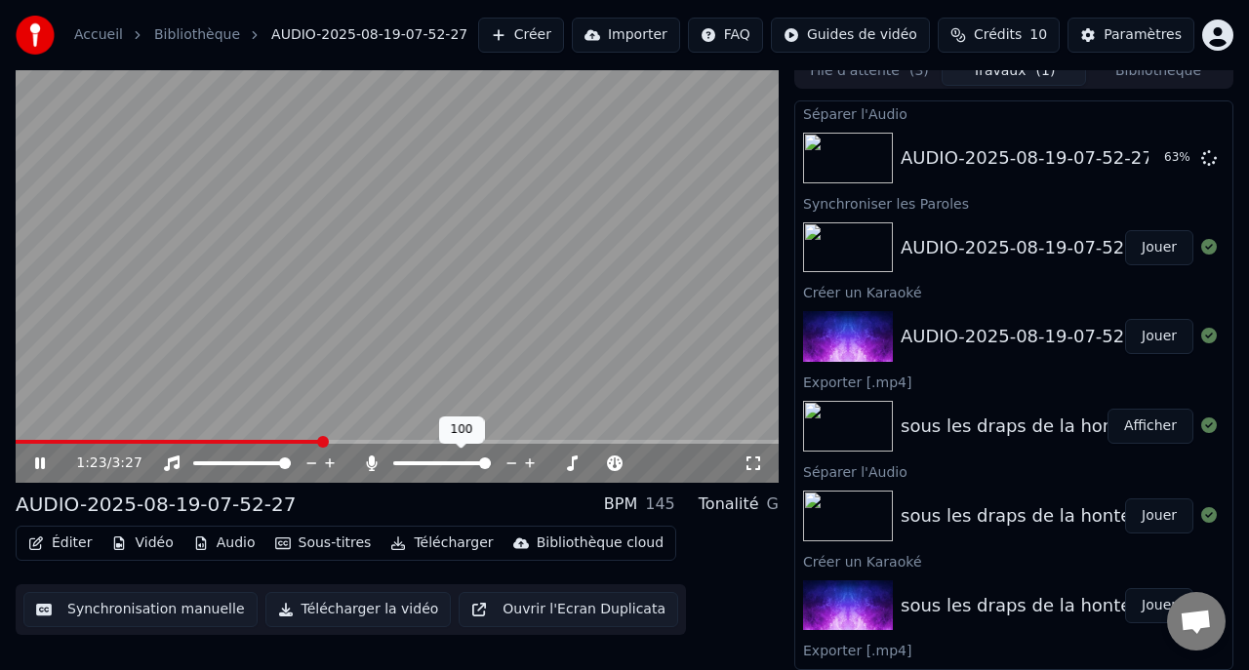
click at [369, 466] on icon at bounding box center [372, 464] width 11 height 16
click at [369, 466] on icon at bounding box center [372, 464] width 20 height 16
click at [369, 466] on icon at bounding box center [372, 464] width 11 height 16
click at [219, 544] on button "Audio" at bounding box center [224, 543] width 78 height 27
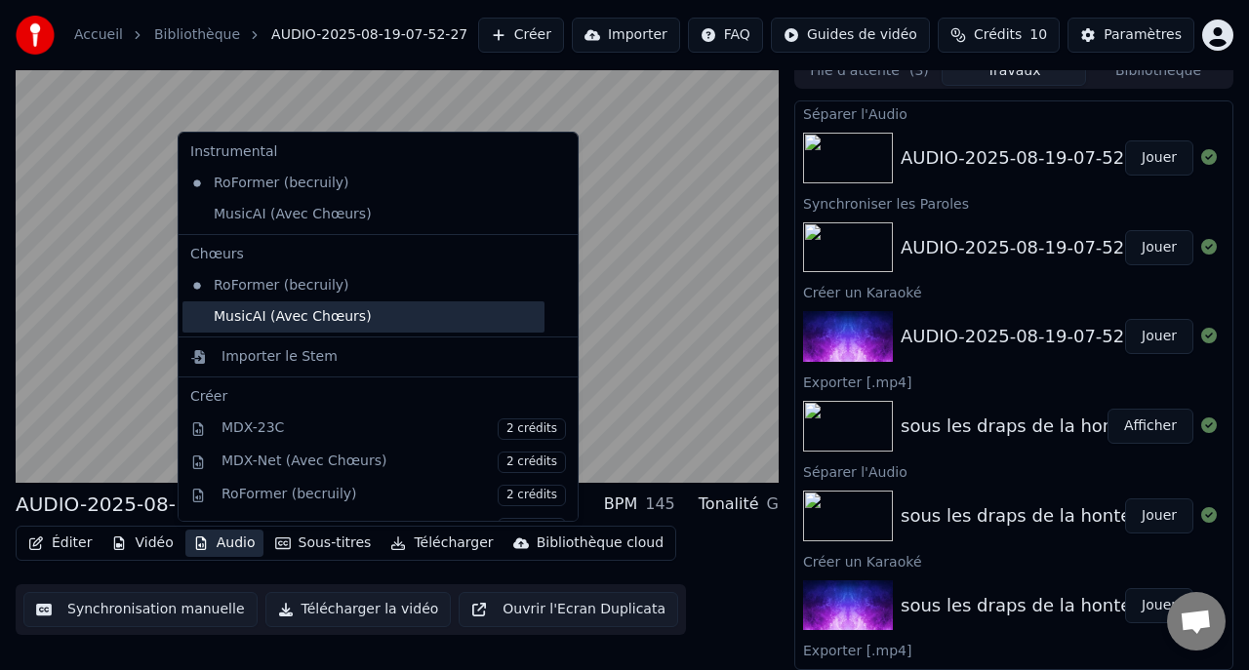
click at [230, 319] on div "MusicAI (Avec Chœurs)" at bounding box center [363, 316] width 362 height 31
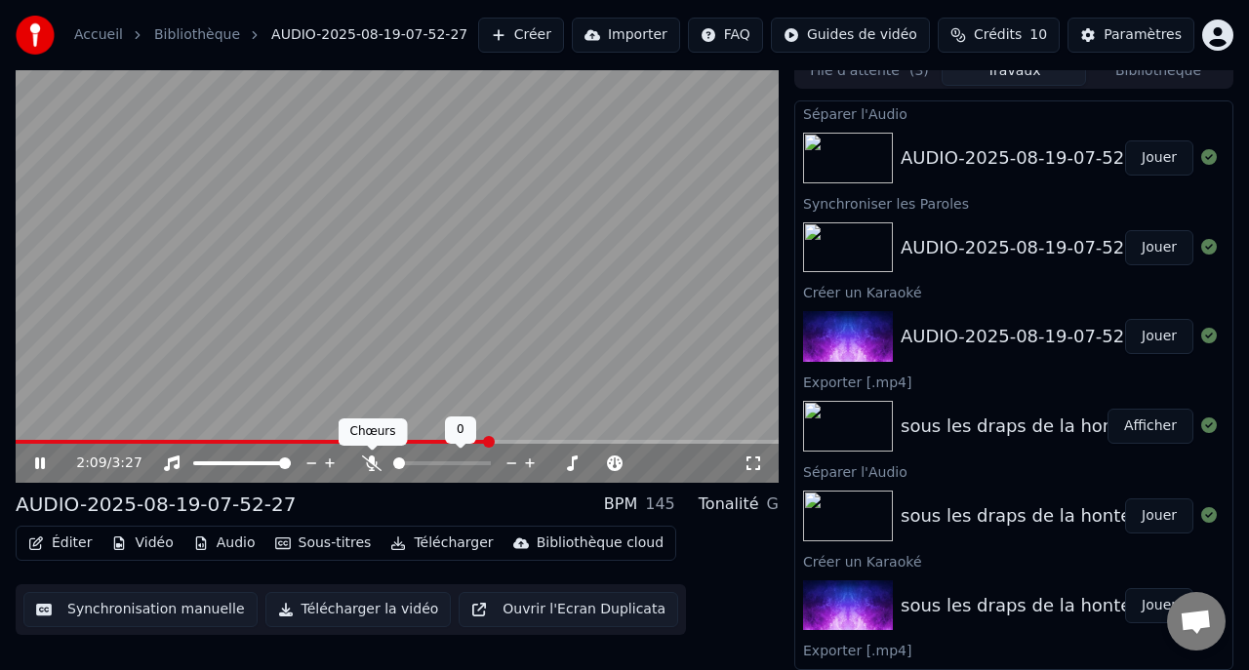
click at [371, 458] on icon at bounding box center [372, 464] width 20 height 16
click at [371, 458] on icon at bounding box center [372, 464] width 11 height 16
click at [371, 458] on icon at bounding box center [372, 464] width 20 height 16
click at [371, 458] on icon at bounding box center [372, 464] width 11 height 16
click at [455, 548] on button "Télécharger" at bounding box center [441, 543] width 118 height 27
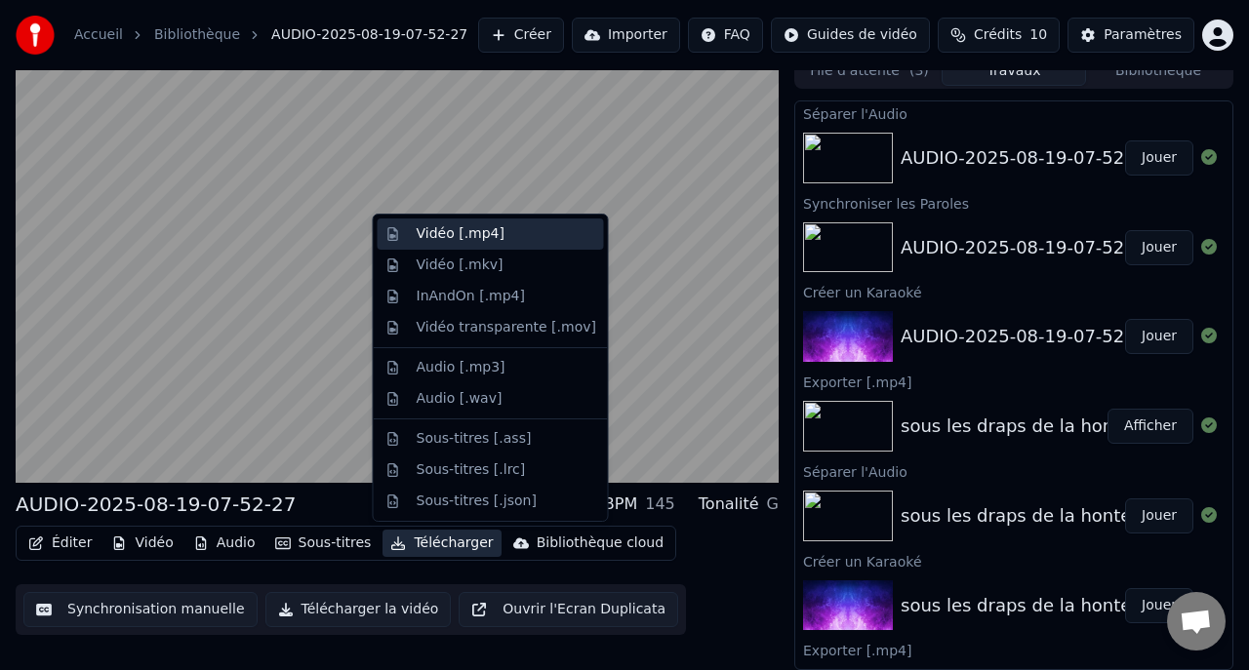
click at [457, 235] on div "Vidéo [.mp4]" at bounding box center [461, 234] width 88 height 20
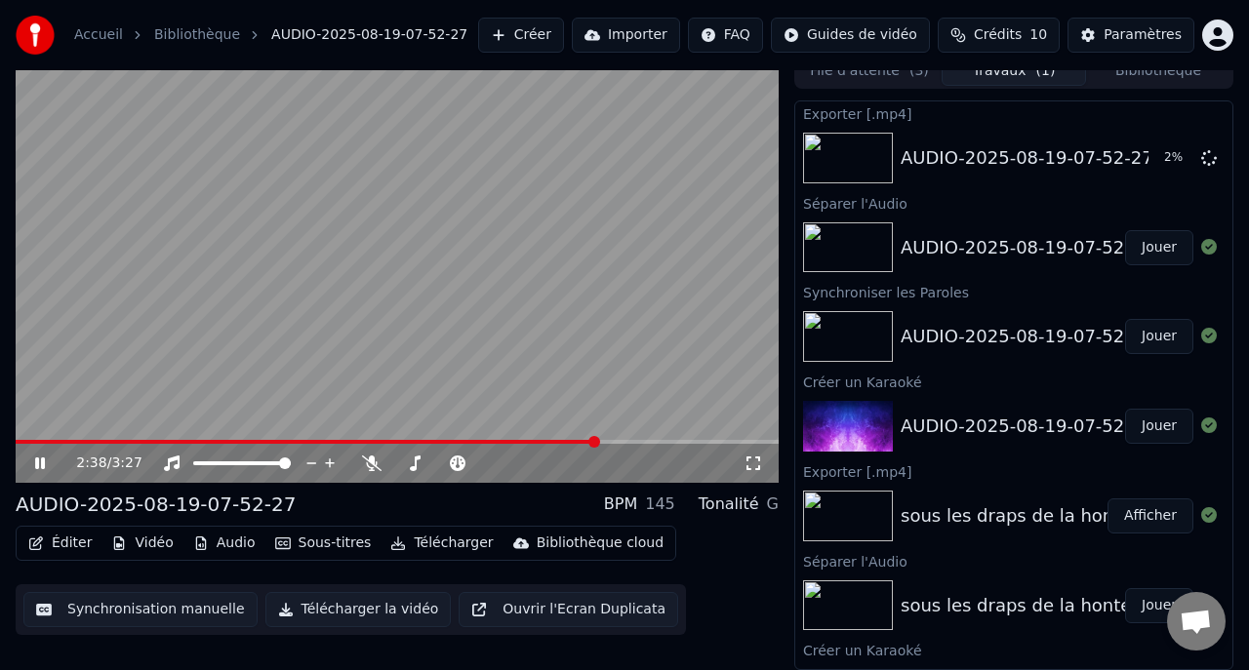
click at [41, 463] on icon at bounding box center [40, 464] width 10 height 12
click at [1144, 163] on button "Afficher" at bounding box center [1150, 157] width 86 height 35
